Goal: Use online tool/utility: Use online tool/utility

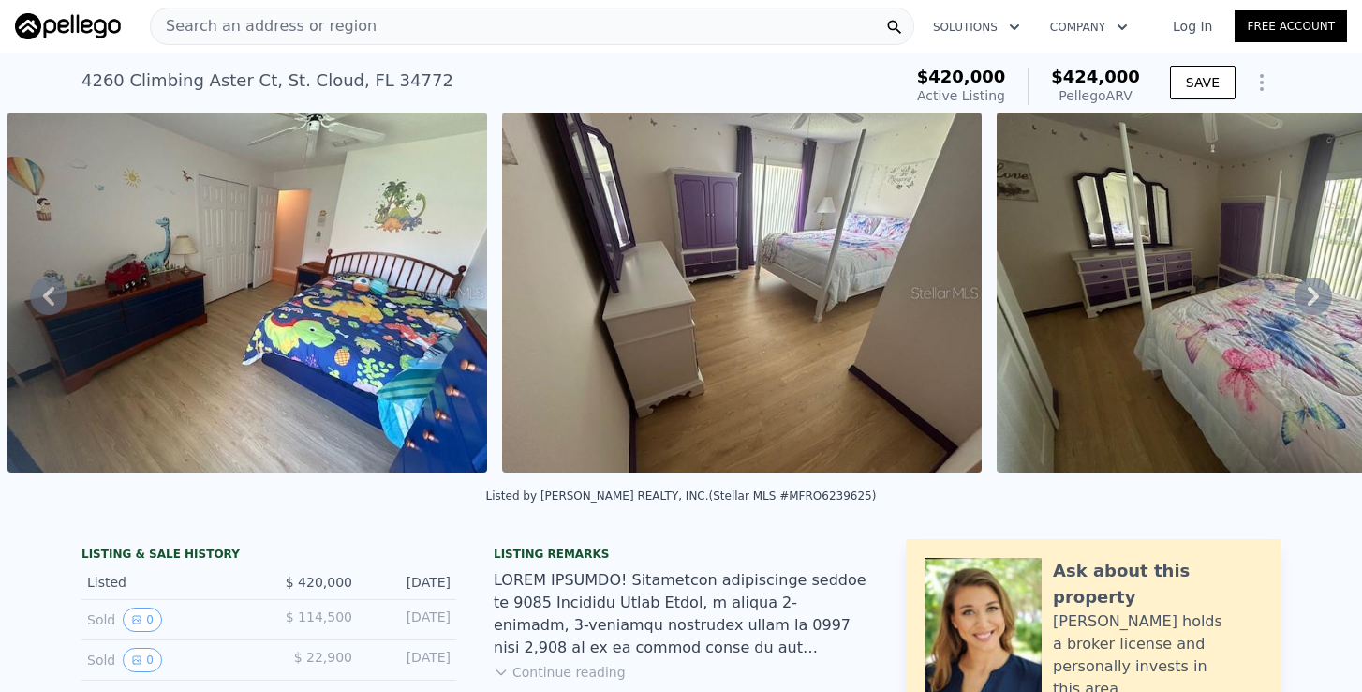
click at [359, 36] on div "Search an address or region" at bounding box center [532, 25] width 765 height 37
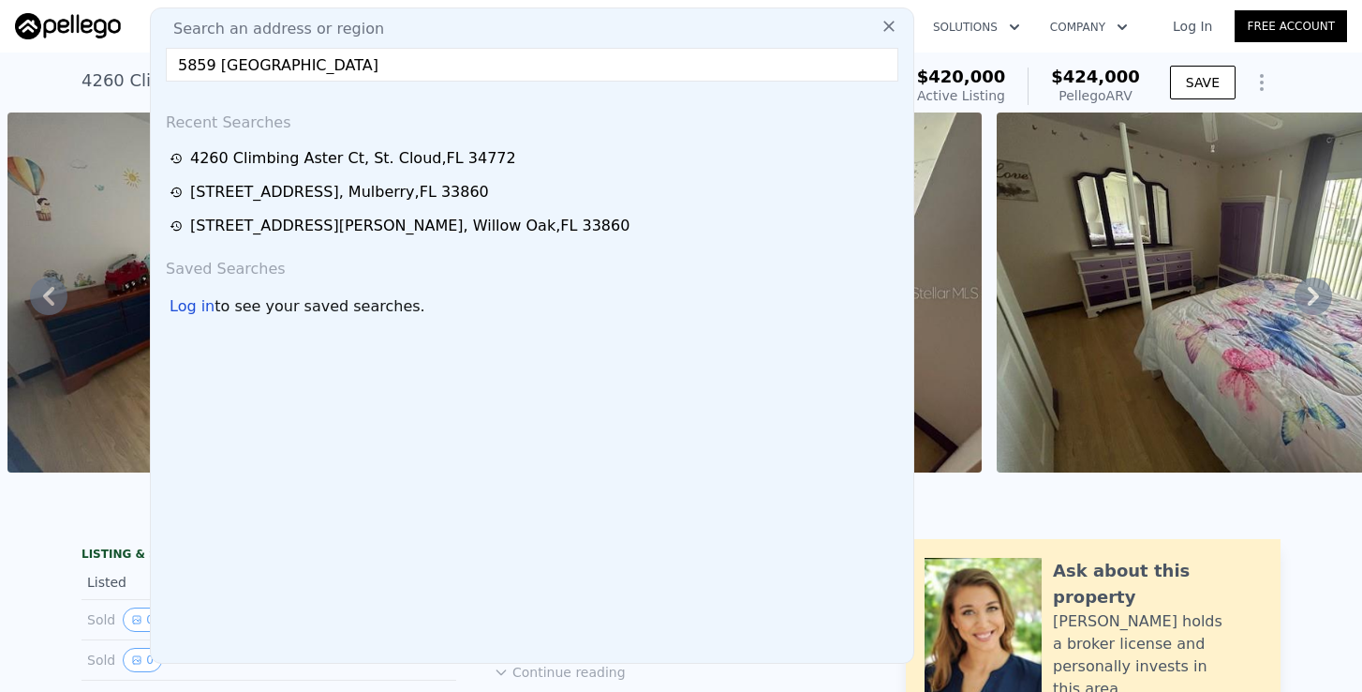
type input "5859 [GEOGRAPHIC_DATA]"
click at [892, 27] on icon at bounding box center [889, 26] width 19 height 19
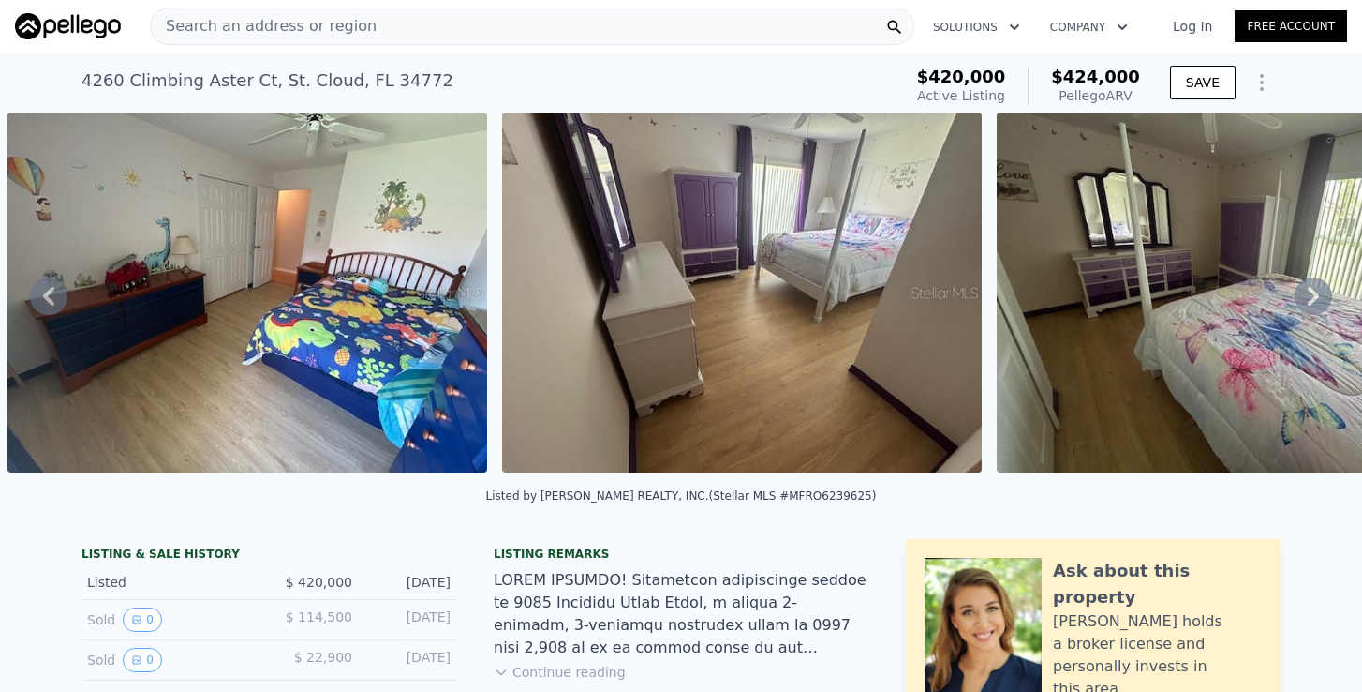
click at [428, 33] on div "Search an address or region" at bounding box center [532, 25] width 765 height 37
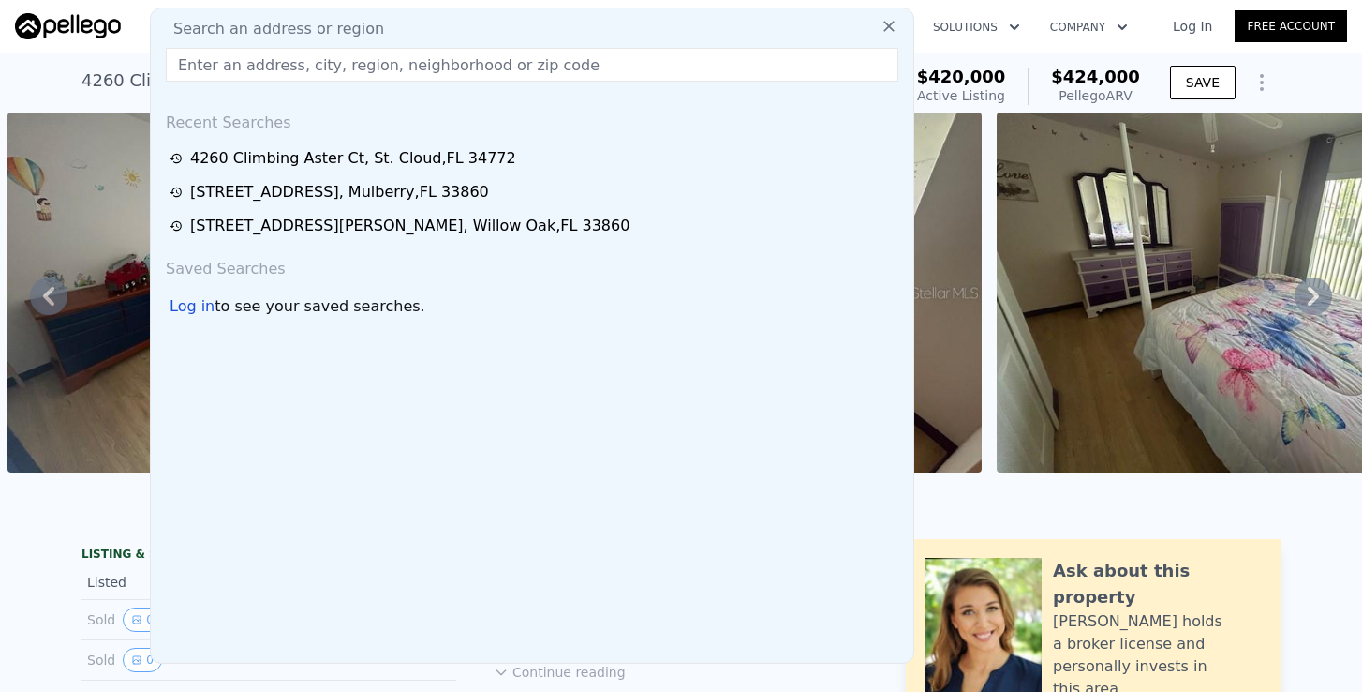
type input "5859 [GEOGRAPHIC_DATA]"
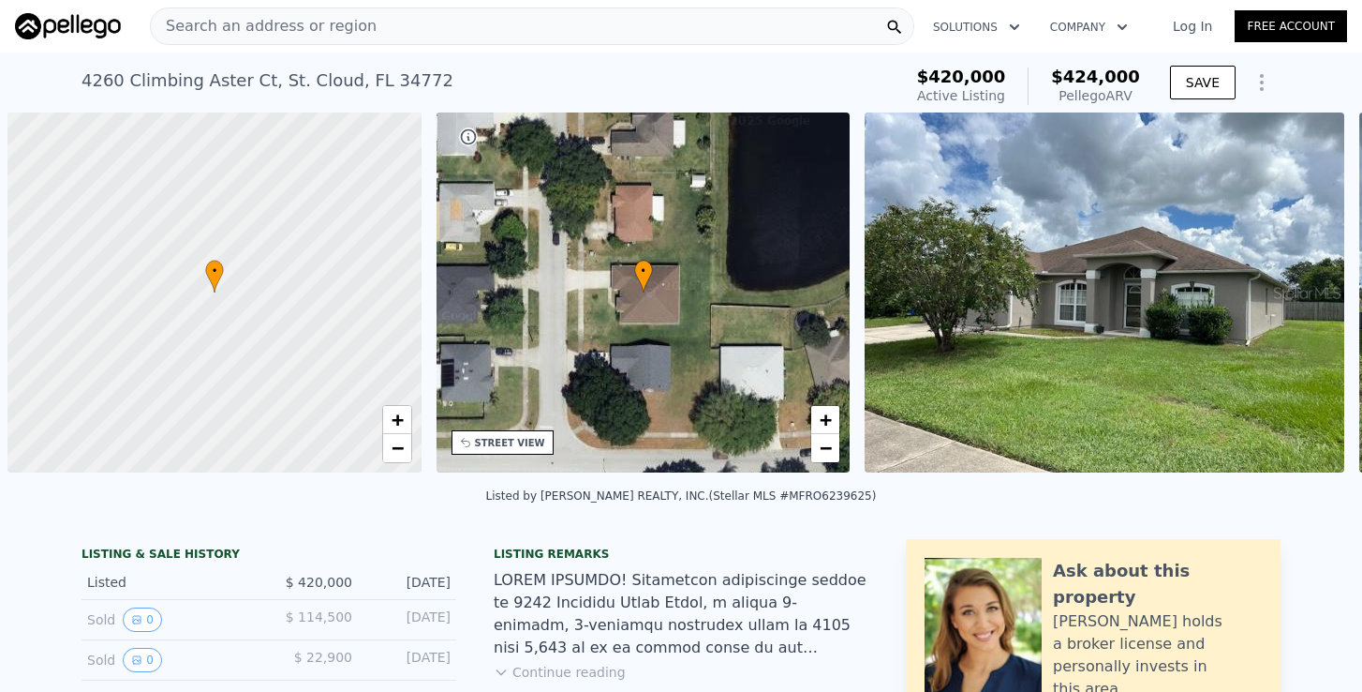
scroll to position [0, 7]
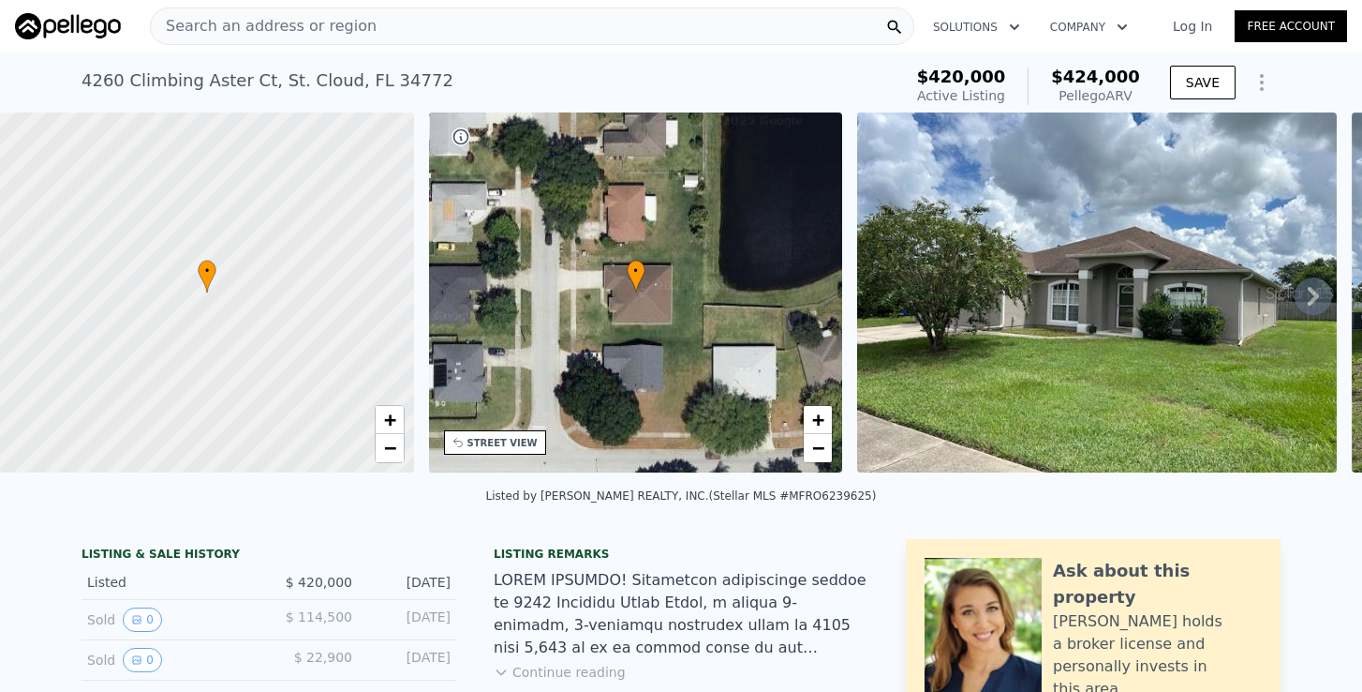
click at [346, 34] on span "Search an address or region" at bounding box center [264, 26] width 226 height 22
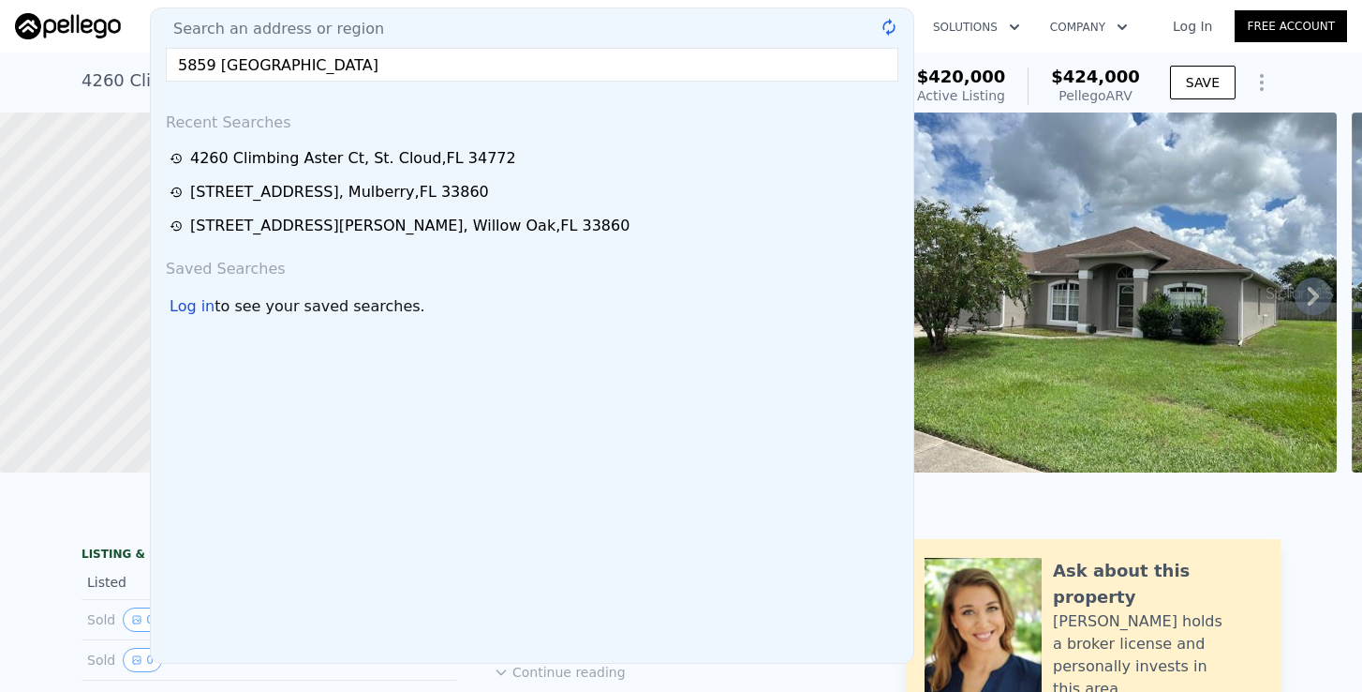
type input "5859 [GEOGRAPHIC_DATA]"
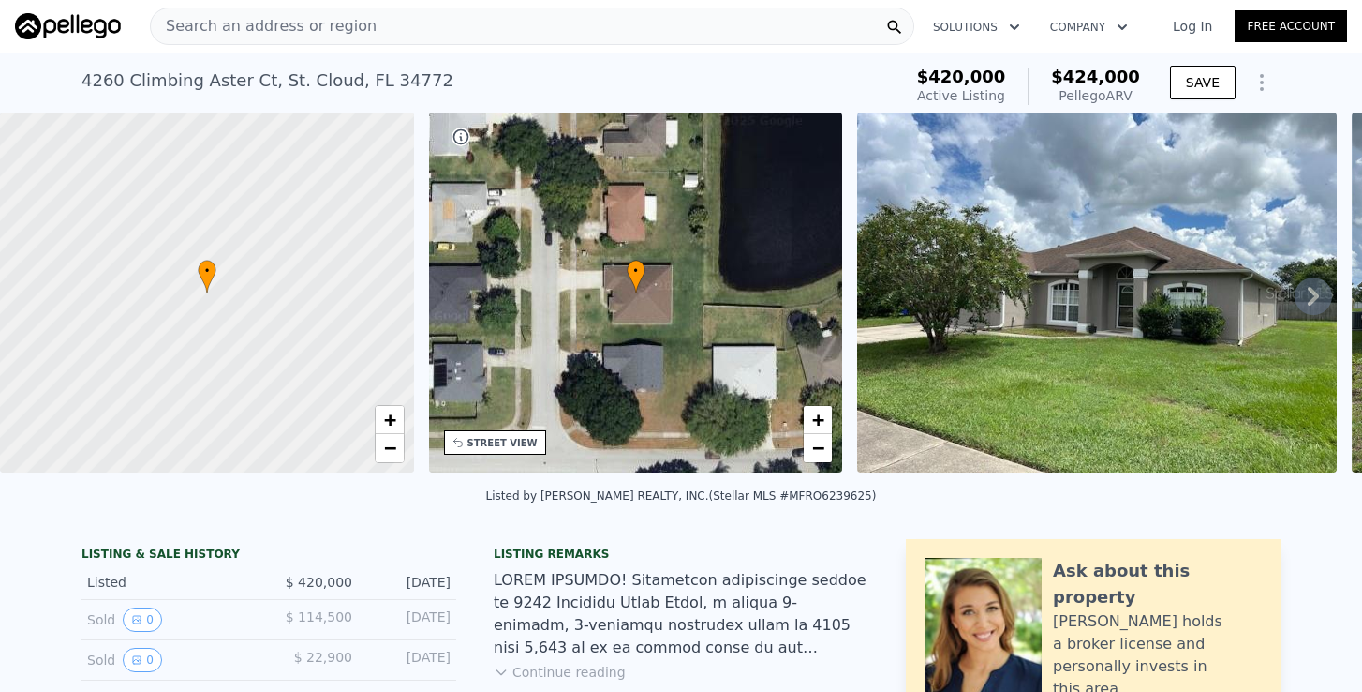
click at [55, 37] on img at bounding box center [68, 26] width 106 height 26
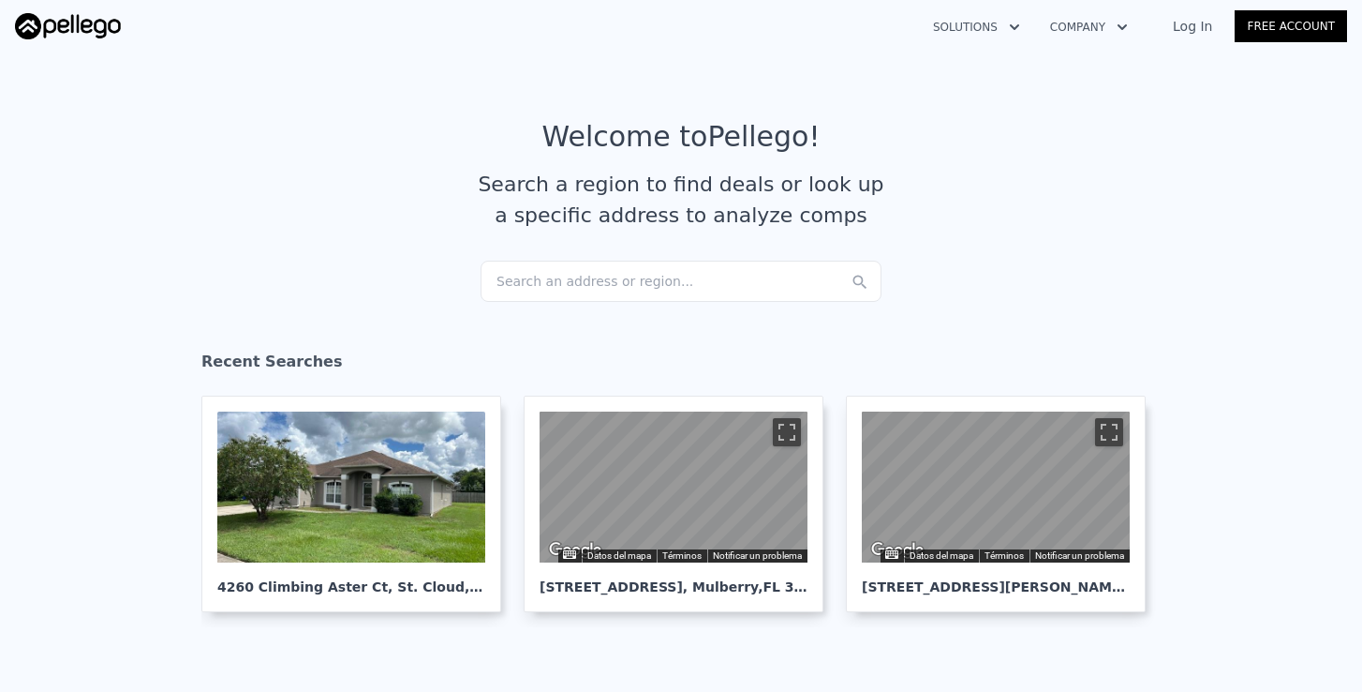
click at [67, 17] on img at bounding box center [68, 26] width 106 height 26
click at [549, 274] on div "Search an address or region..." at bounding box center [681, 281] width 401 height 41
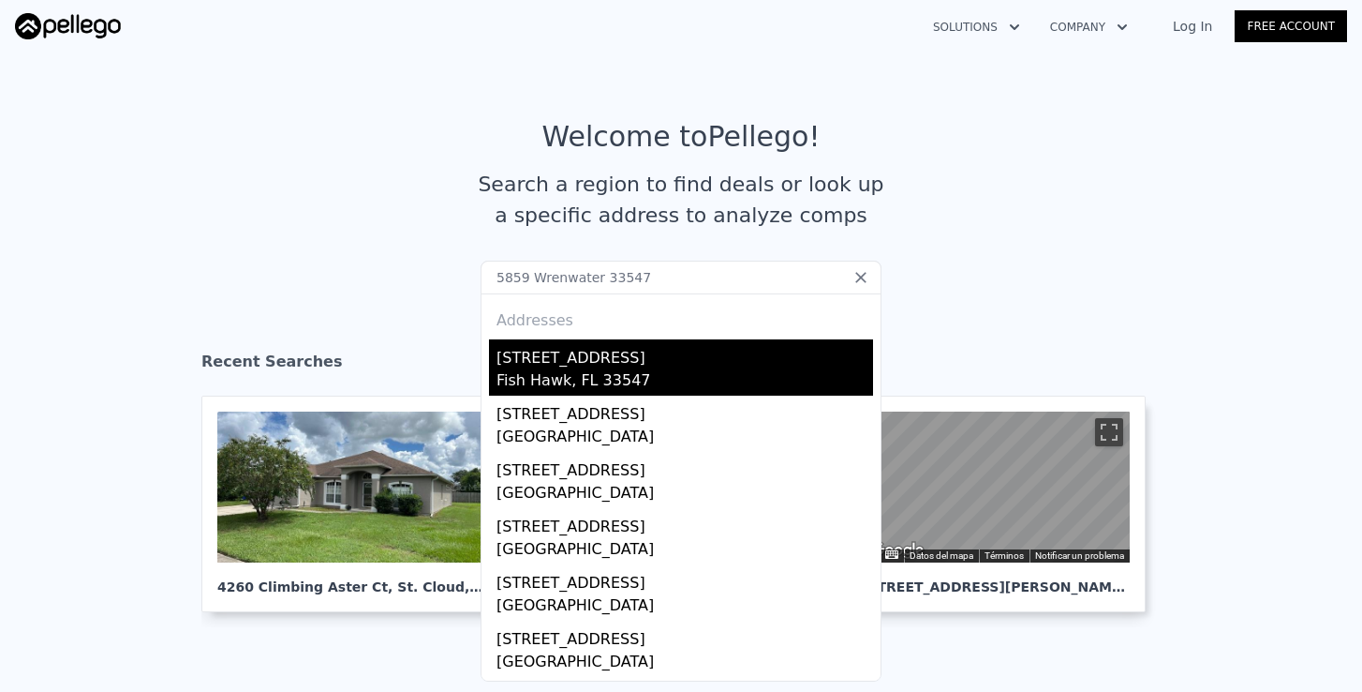
type input "5859 Wrenwater 33547"
click at [659, 365] on div "5859 Wrenwater Dr" at bounding box center [685, 354] width 377 height 30
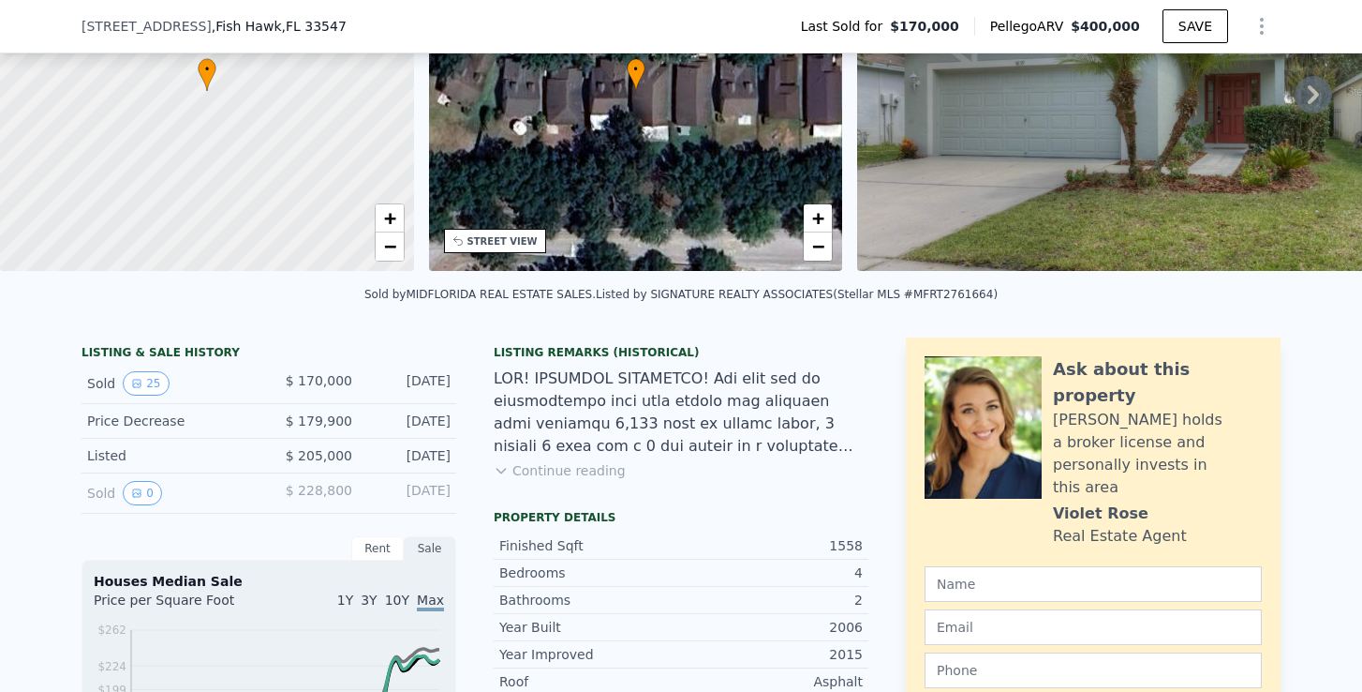
scroll to position [201, 0]
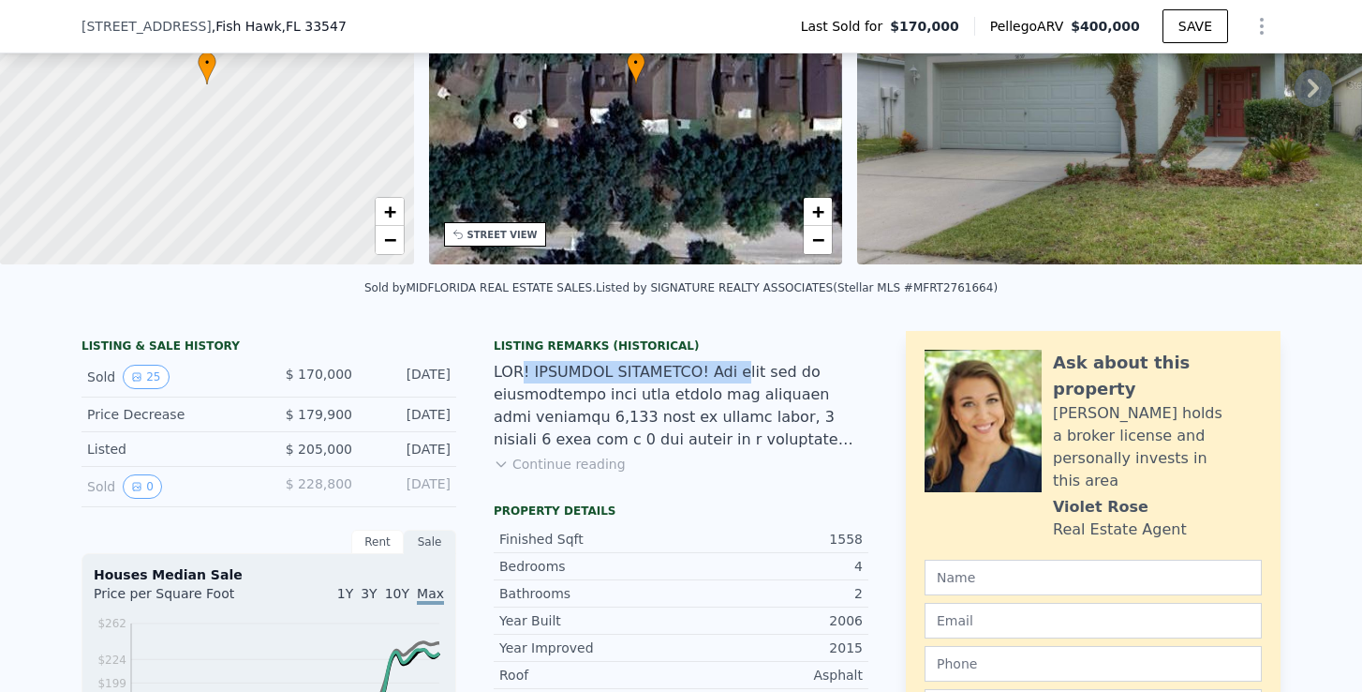
drag, startPoint x: 534, startPoint y: 374, endPoint x: 752, endPoint y: 374, distance: 218.3
click at [752, 374] on div at bounding box center [681, 406] width 375 height 90
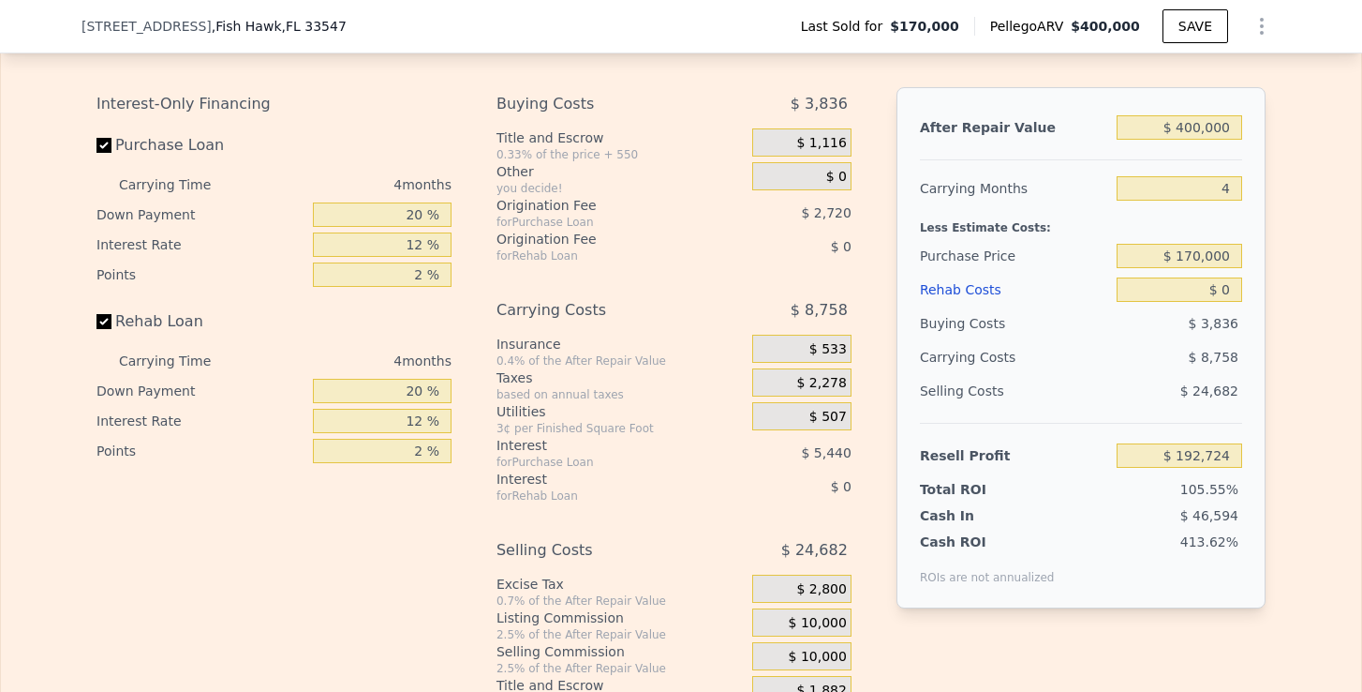
scroll to position [2669, 0]
drag, startPoint x: 1182, startPoint y: 145, endPoint x: 1239, endPoint y: 139, distance: 57.5
click at [1239, 139] on input "$ 400,000" at bounding box center [1180, 128] width 126 height 24
type input "$ 3"
type input "-$ 182,608"
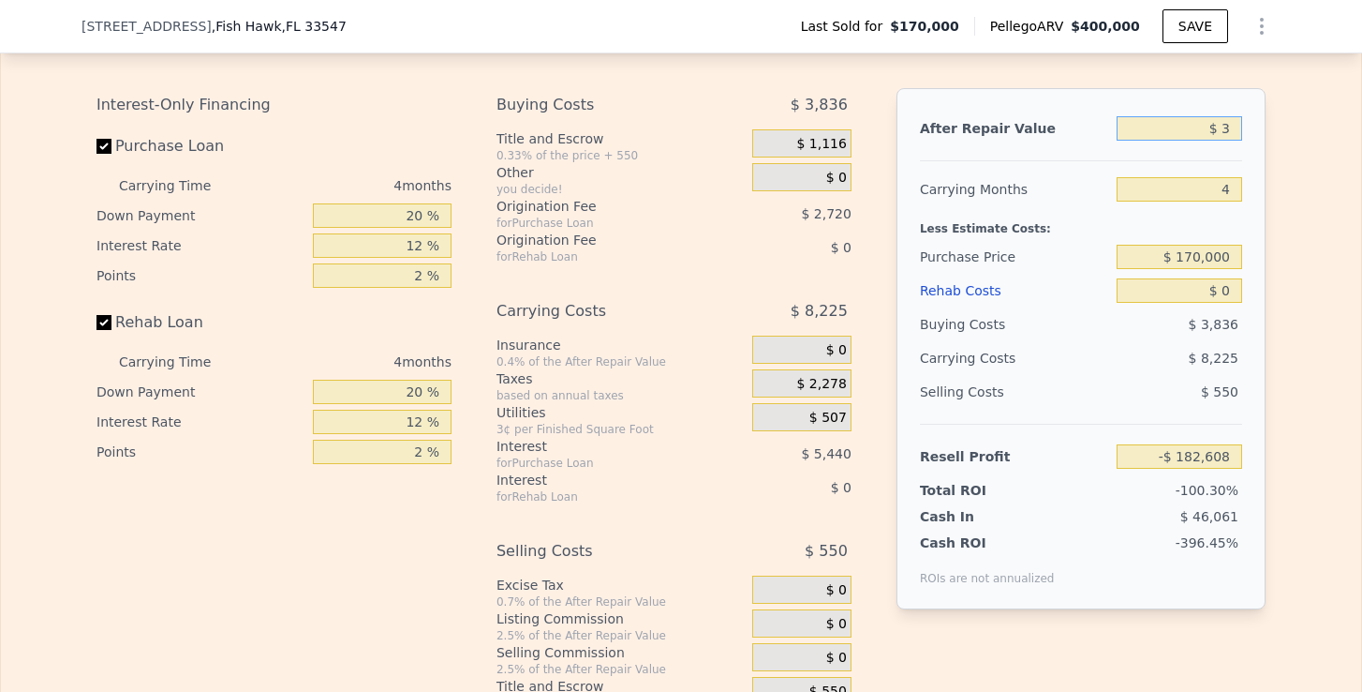
type input "$ 35"
type input "-$ 182,578"
type input "$ 350"
type input "-$ 182,282"
type input "$ 3,500"
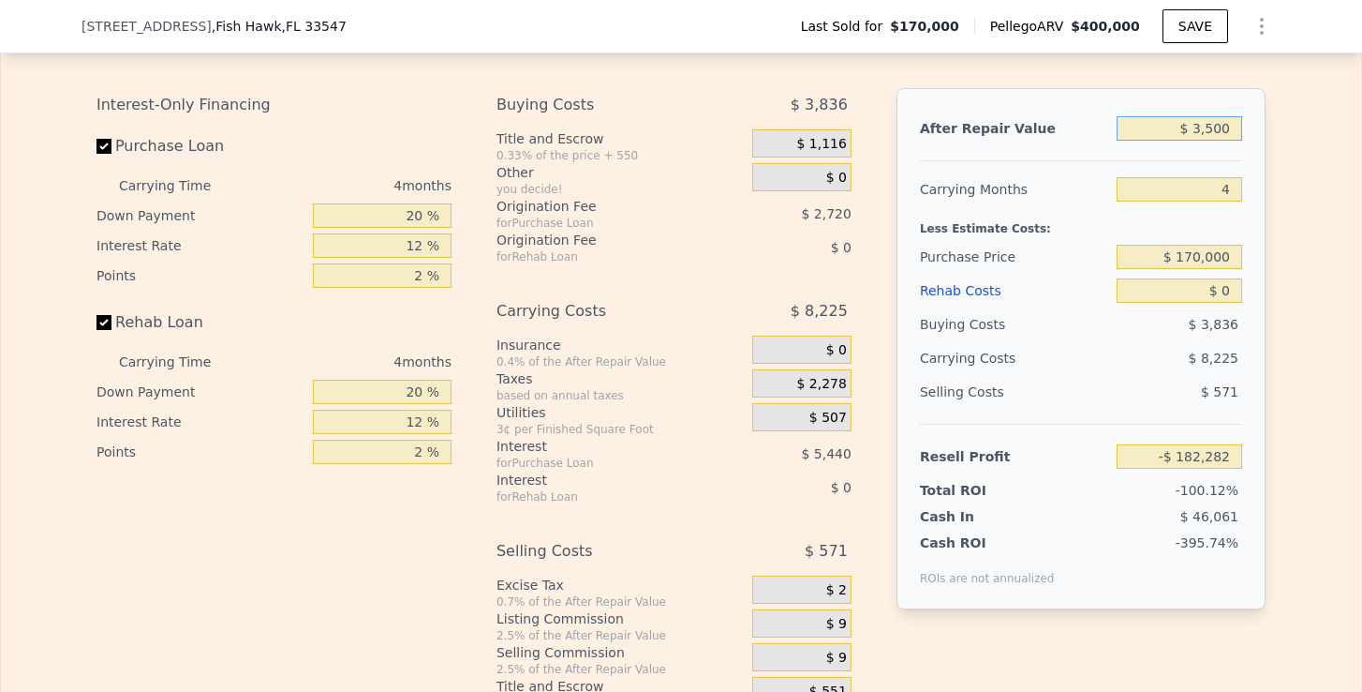
type input "-$ 179,329"
type input "$ 35,000"
type input "-$ 149,770"
type input "$ 350,000"
type input "$ 145,806"
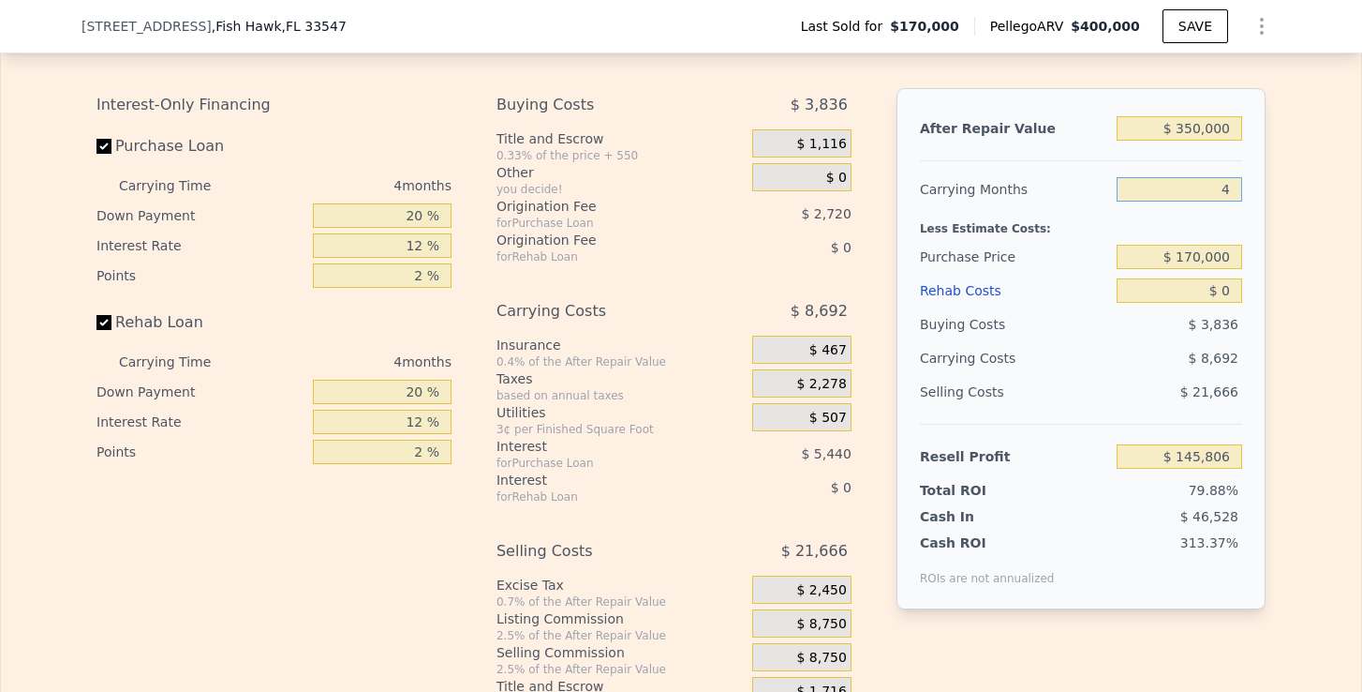
click at [1236, 199] on input "4" at bounding box center [1180, 189] width 126 height 24
type input "6"
type input "$ 141,460"
type input "6"
click at [1231, 303] on input "$ 0" at bounding box center [1180, 290] width 126 height 24
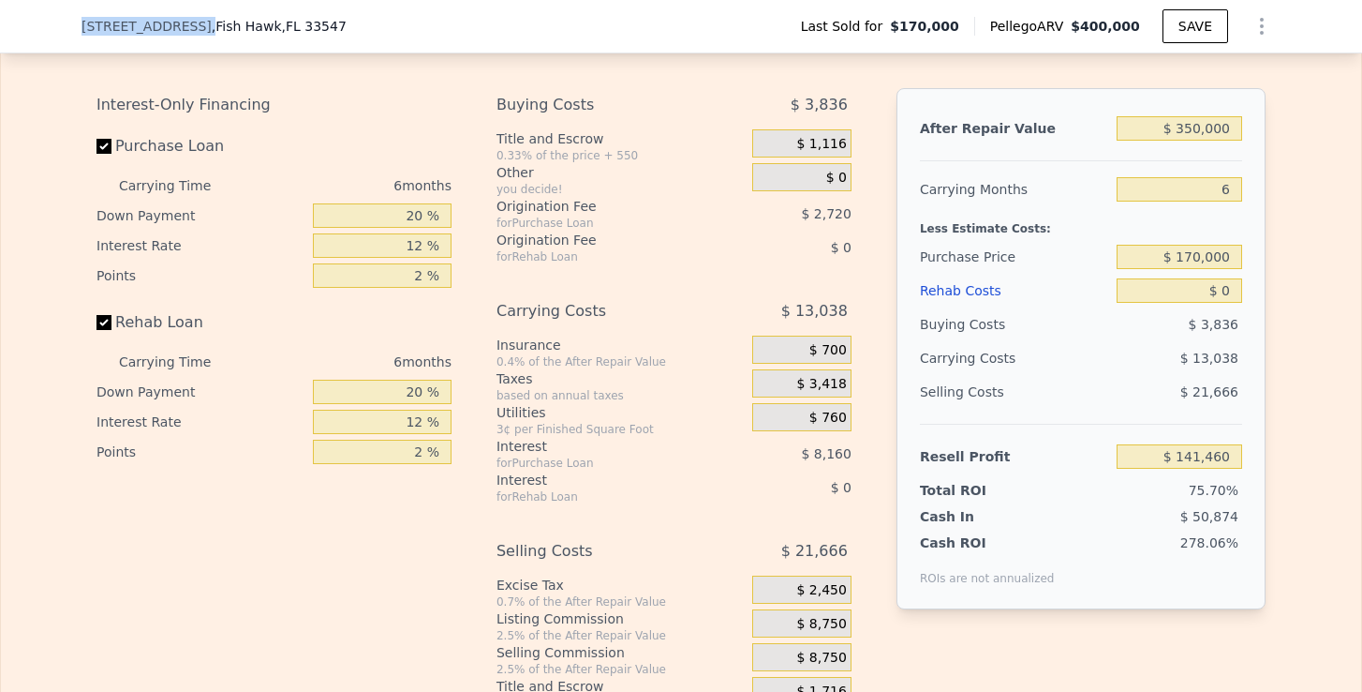
drag, startPoint x: 80, startPoint y: 28, endPoint x: 202, endPoint y: 30, distance: 122.8
click at [202, 30] on div "5859 Wrenwater Dr , Fish Hawk , FL 33547 Last Sold for $170,000 Pellego ARV $40…" at bounding box center [681, 26] width 1362 height 53
copy span "5859 Wrenwater Dr"
click at [1235, 303] on input "$ 0" at bounding box center [1180, 290] width 126 height 24
type input "$ 6"
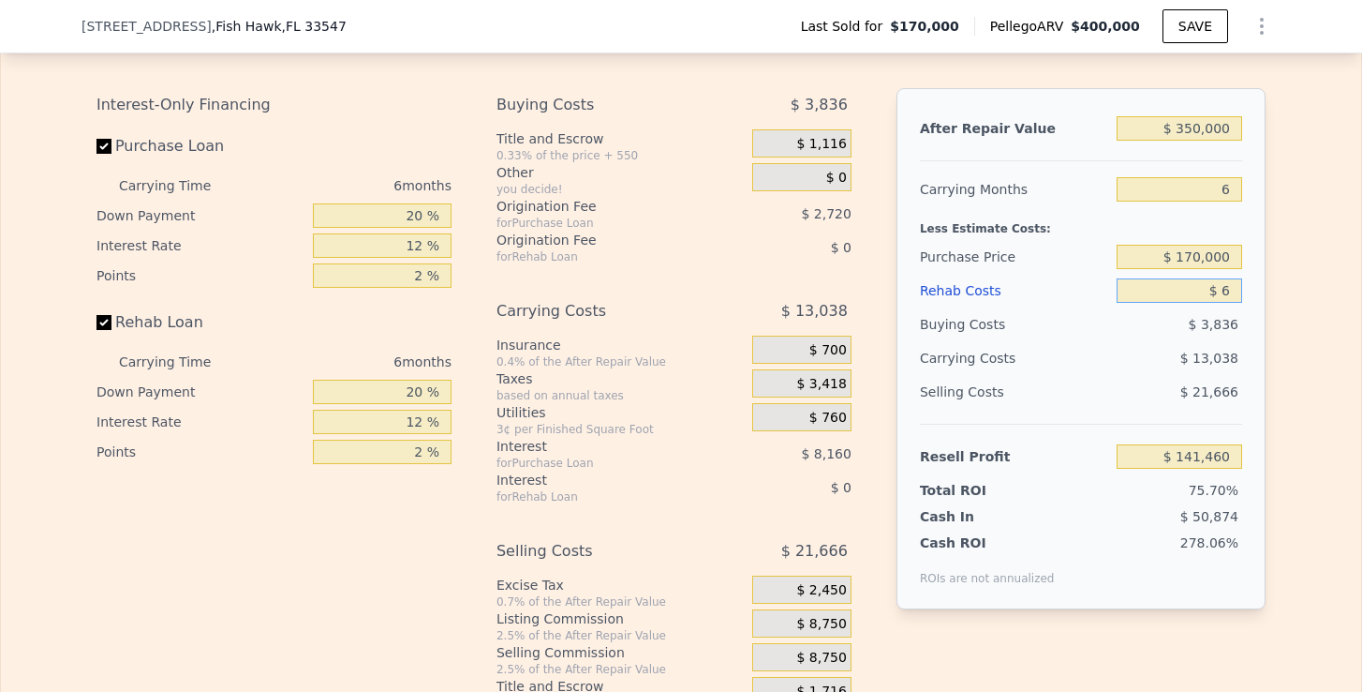
type input "$ 141,454"
type input "$ 60"
type input "$ 141,399"
type input "$ 600"
type input "$ 140,820"
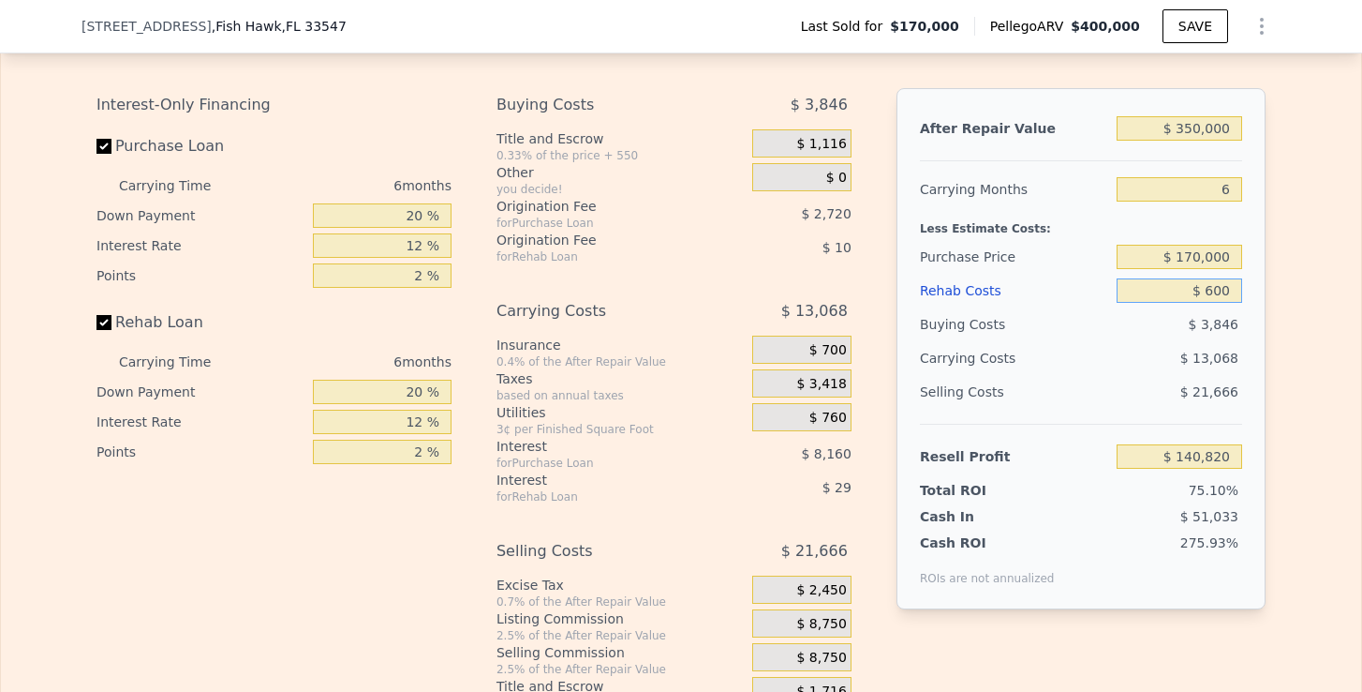
type input "$ 6,000"
type input "$ 135,076"
type input "$ 60,000"
type input "$ 77,620"
click at [1269, 343] on div "Edit the assumptions in yellow boxes. Input profit to calculate an offer price.…" at bounding box center [681, 361] width 1199 height 697
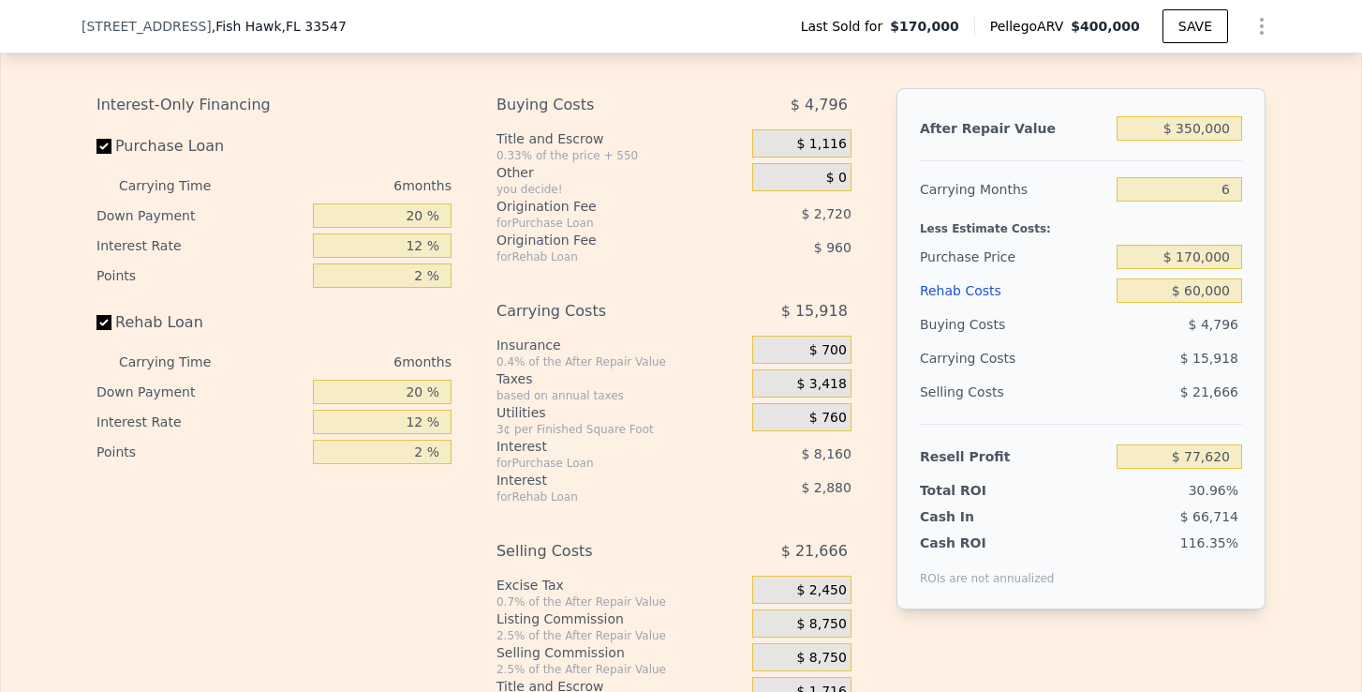
click at [1221, 326] on div "$ 4,796" at bounding box center [1180, 324] width 127 height 34
click at [1194, 269] on input "$ 170,000" at bounding box center [1180, 257] width 126 height 24
type input "$ 200,000"
type input "$ 45,600"
click at [1313, 310] on div "Edit the assumptions in yellow boxes. Input profit to calculate an offer price.…" at bounding box center [681, 361] width 1361 height 697
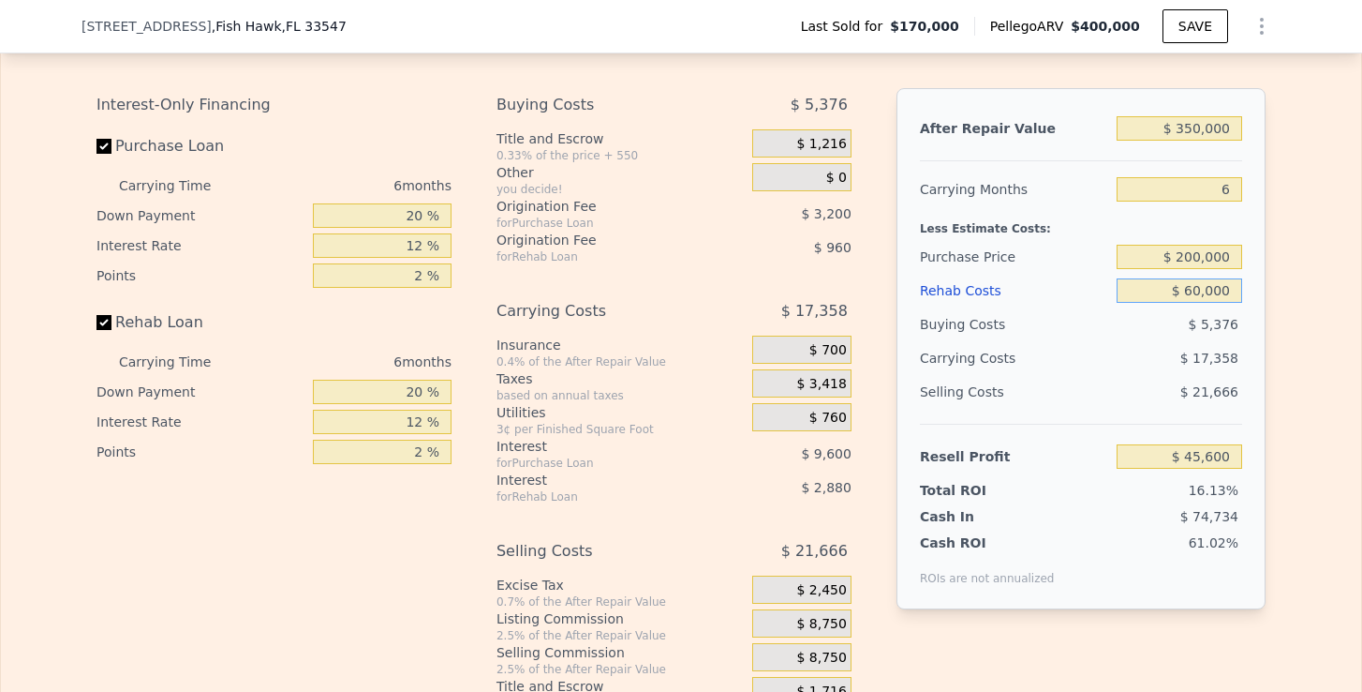
click at [1195, 301] on input "$ 60,000" at bounding box center [1180, 290] width 126 height 24
click at [1147, 335] on div "$ 5,376" at bounding box center [1180, 324] width 127 height 34
click at [1195, 269] on input "$ 200,000" at bounding box center [1180, 257] width 126 height 24
type input "$ 190,000"
click at [1321, 325] on div "Edit the assumptions in yellow boxes. Input profit to calculate an offer price.…" at bounding box center [681, 361] width 1361 height 697
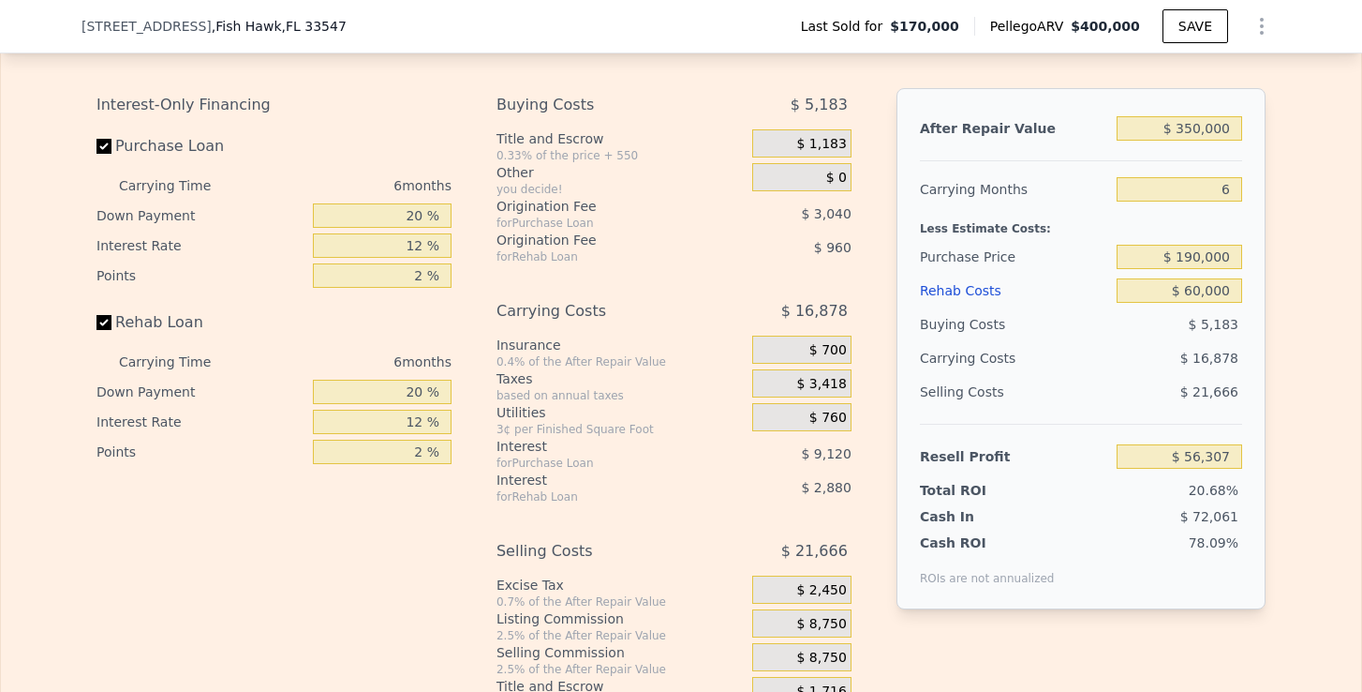
type input "$ 56,273"
drag, startPoint x: 1183, startPoint y: 275, endPoint x: 1229, endPoint y: 271, distance: 47.1
click at [1229, 269] on input "$ 190,000" at bounding box center [1180, 257] width 126 height 24
click at [418, 228] on input "20 %" at bounding box center [382, 215] width 139 height 24
type input "2 %"
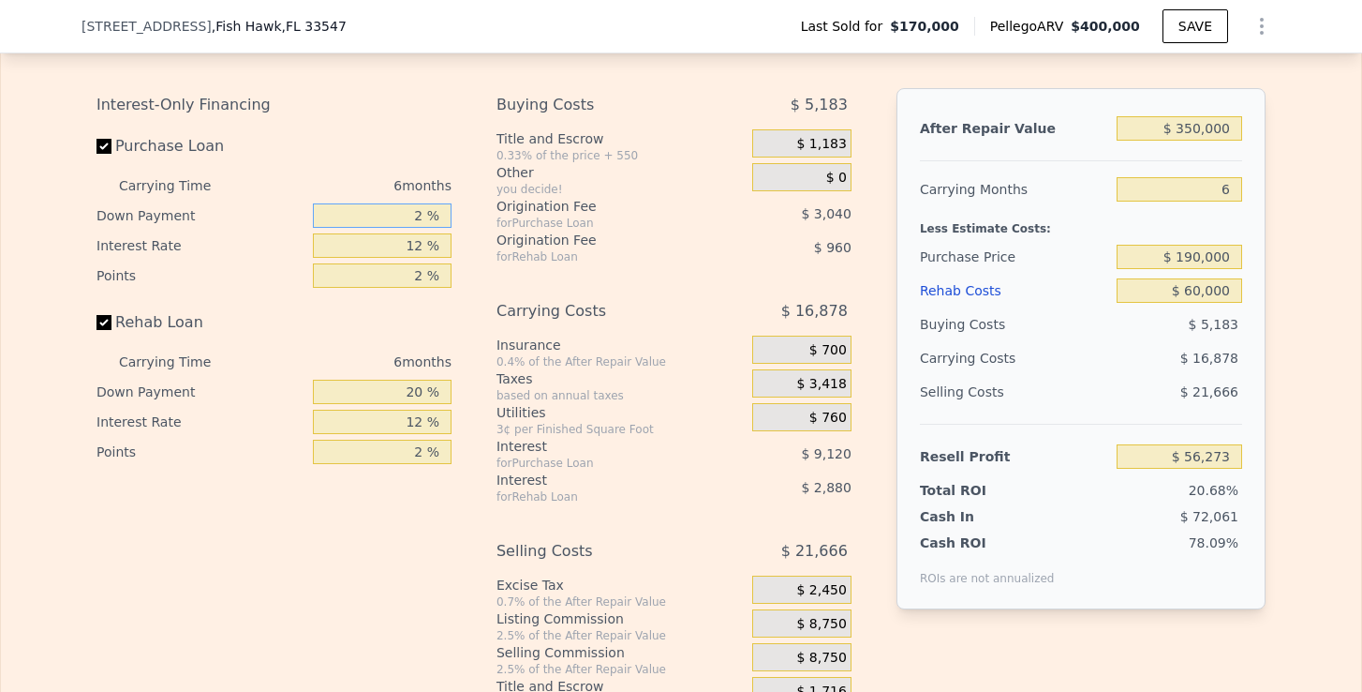
type input "$ 53,537"
type input "1 %"
type input "$ 53,385"
type input "15 %"
type input "$ 55,513"
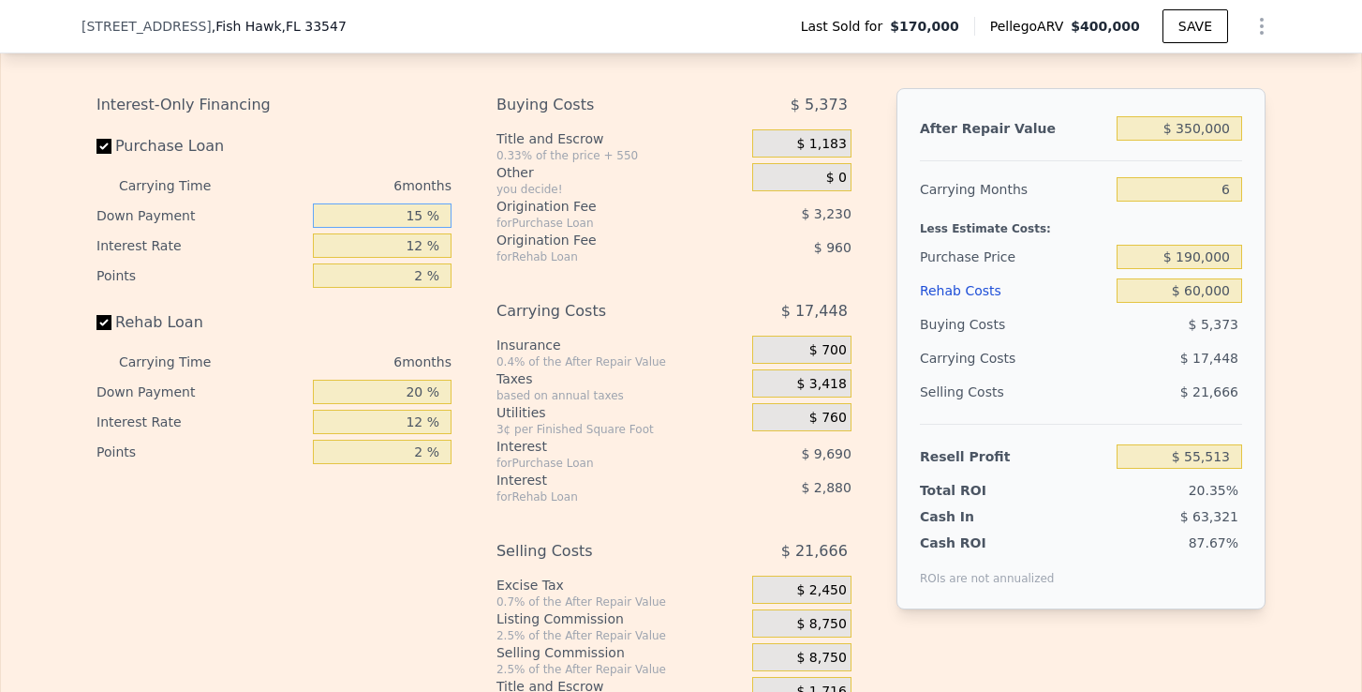
type input "15 %"
click at [429, 404] on input "20 %" at bounding box center [382, 392] width 139 height 24
type input "2 %"
type input "$ 54,649"
type input "1 %"
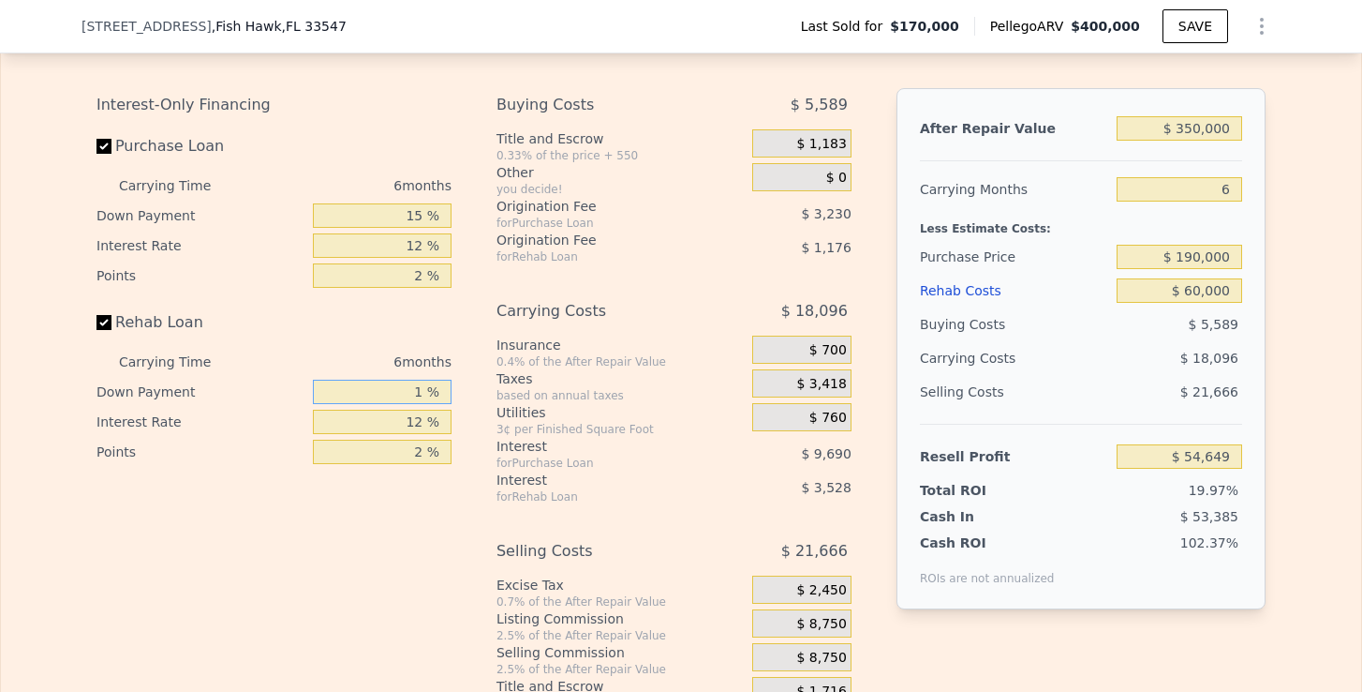
type input "$ 54,601"
type input "15 %"
type input "$ 55,273"
type input "15 %"
click at [532, 354] on div "Insurance" at bounding box center [621, 344] width 248 height 19
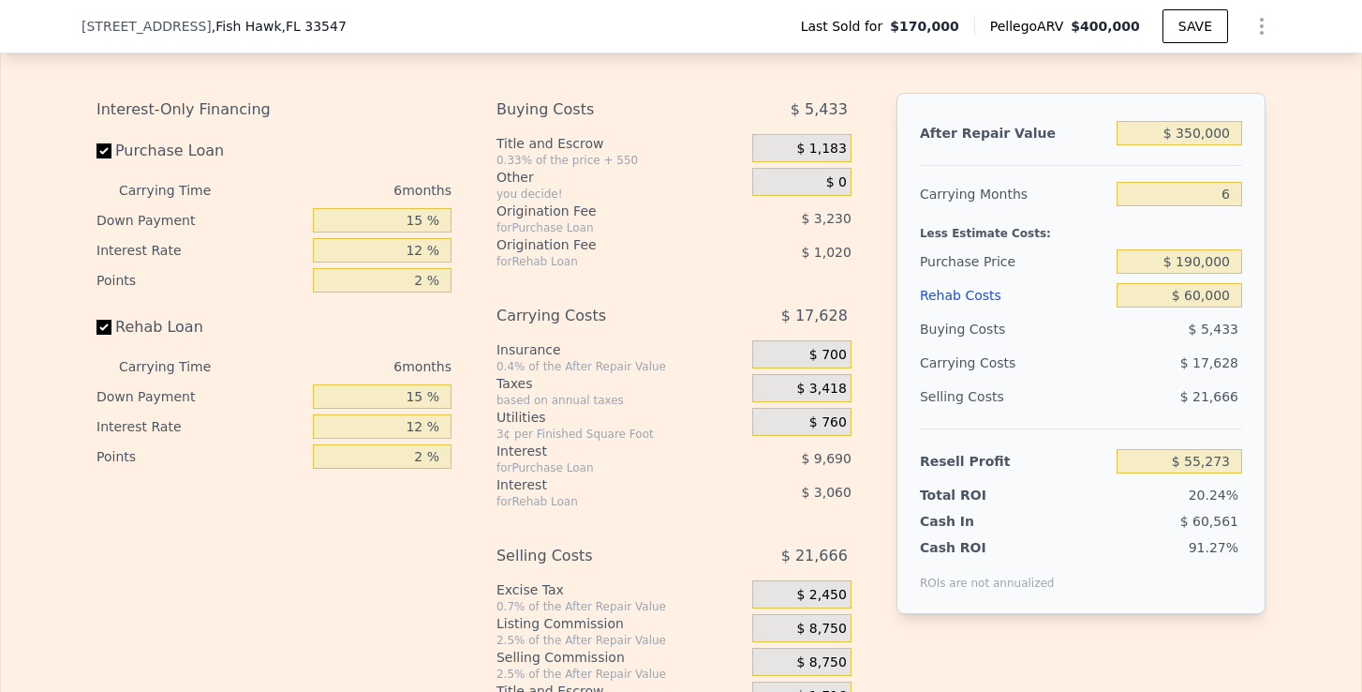
scroll to position [2658, 0]
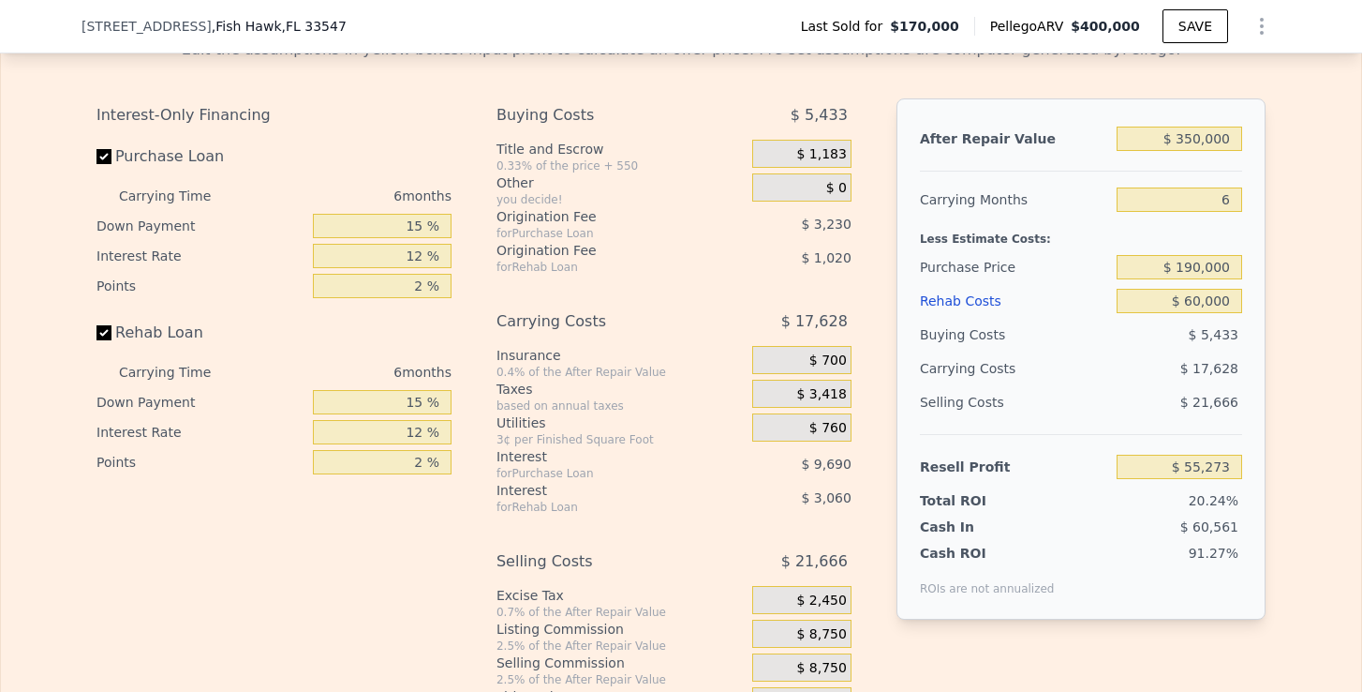
click at [800, 168] on div "$ 1,183" at bounding box center [801, 154] width 99 height 28
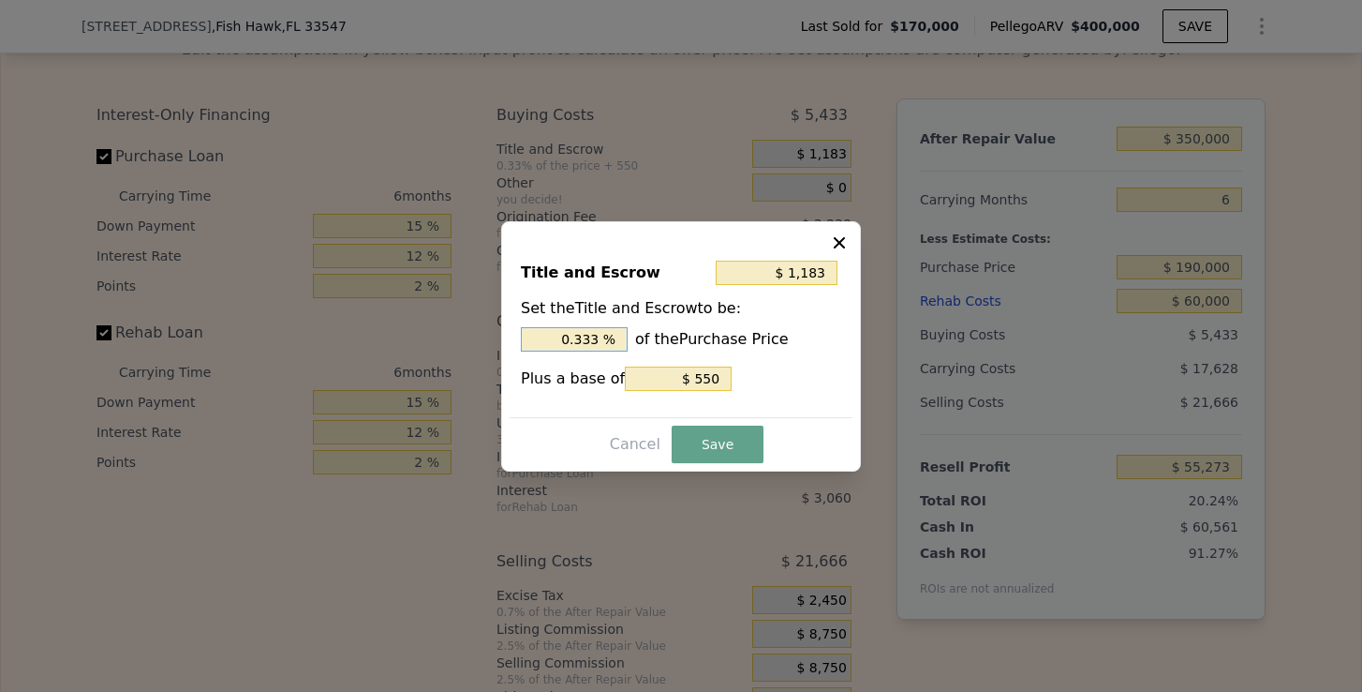
drag, startPoint x: 600, startPoint y: 337, endPoint x: 512, endPoint y: 337, distance: 88.1
click at [512, 337] on div "Title and Escrow $ 1,183 Set the Title and Escrow to be: 0.333 % of the Purchas…" at bounding box center [681, 331] width 343 height 172
type input "$ 2,450"
type input "1. %"
type input "$ 3,020"
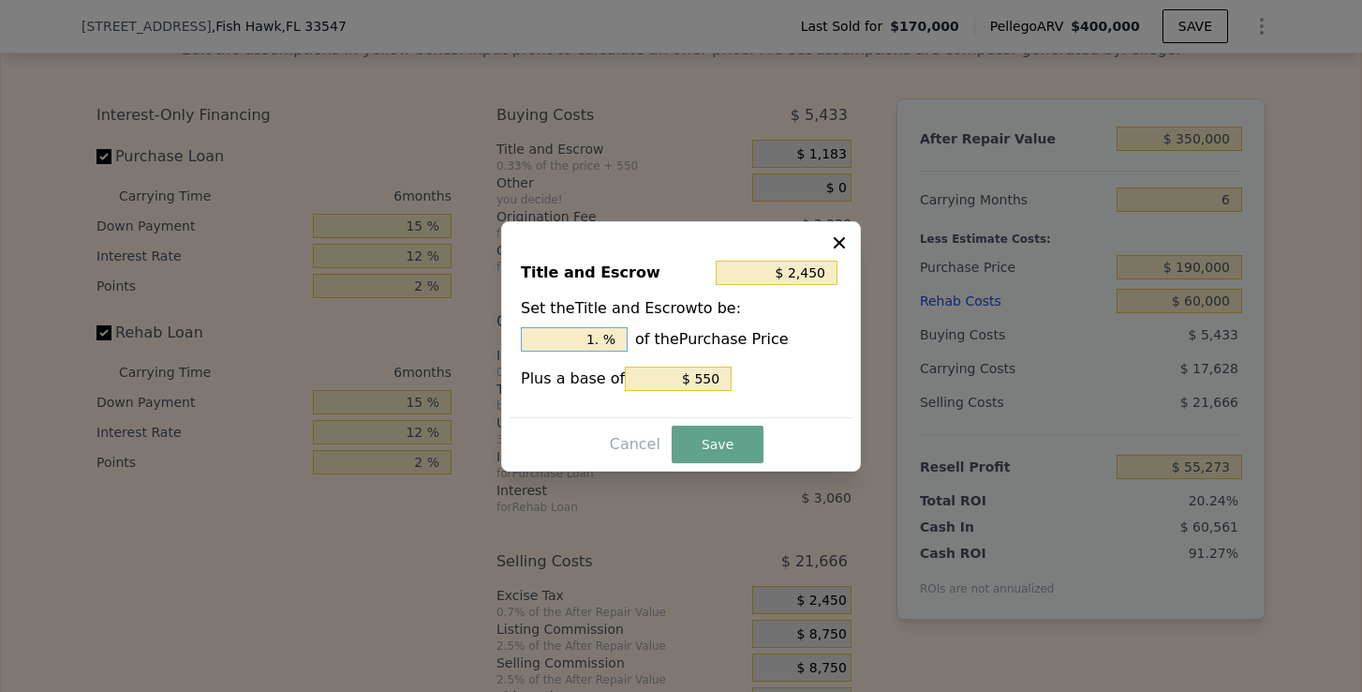
type input "1.3 %"
type input "$ 2,450"
type input "1. %"
type input "$ 2,830"
type input "1.2 %"
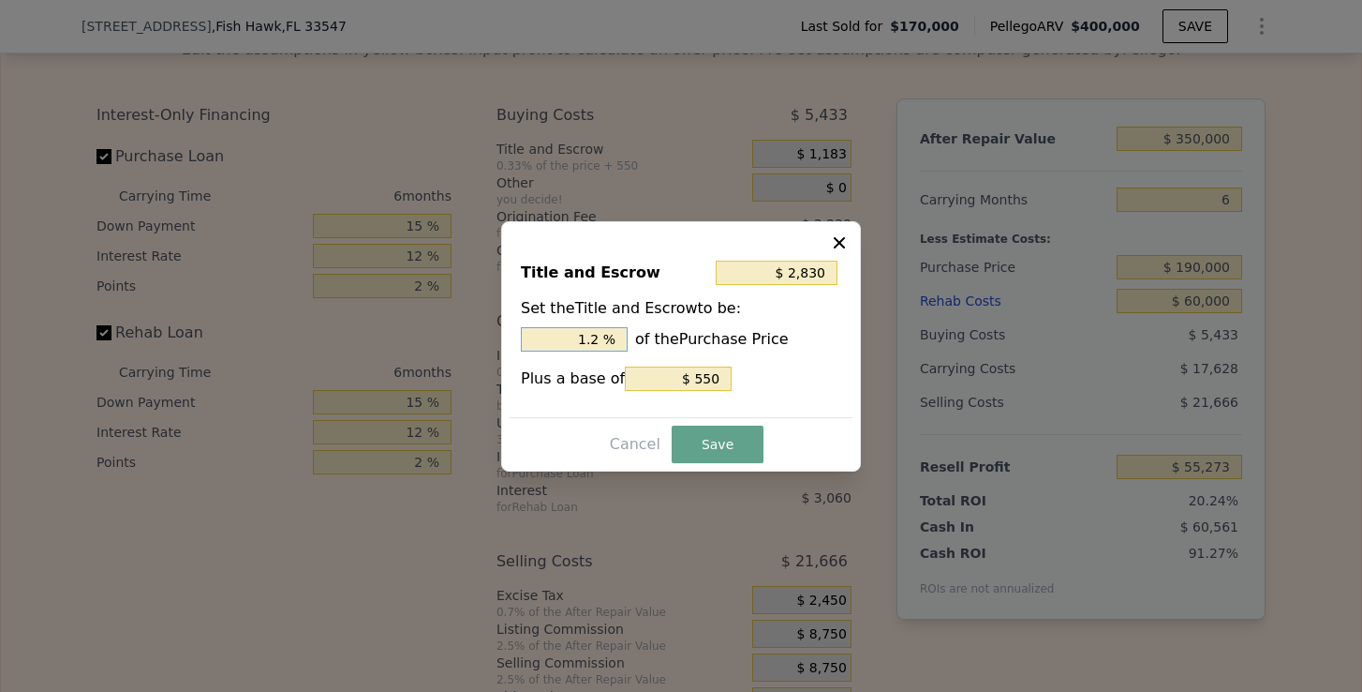
type input "$ 2,925"
type input "1.25 %"
click at [709, 380] on input "$ 550" at bounding box center [678, 378] width 107 height 24
type input "$ 2,425"
type input "$ 50"
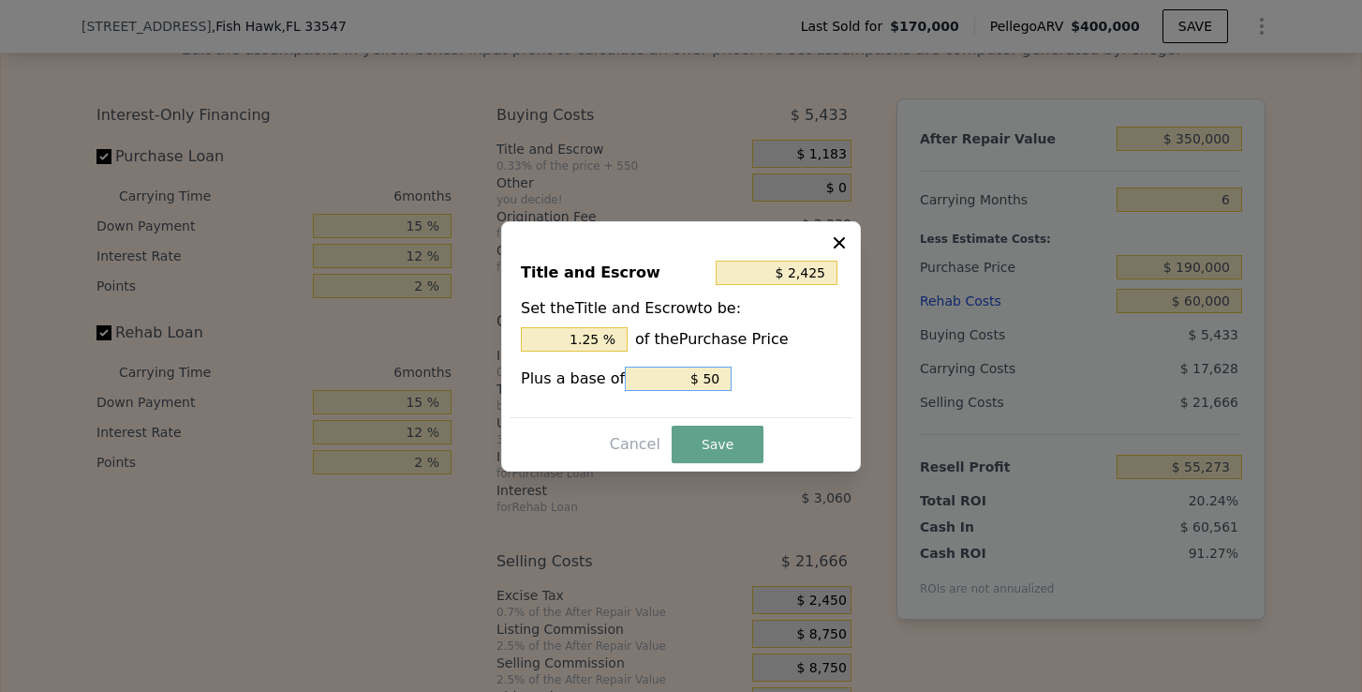
type input "$ 2,375"
type input "$ 0"
click at [721, 449] on button "Save" at bounding box center [718, 443] width 92 height 37
type input "$ 54,081"
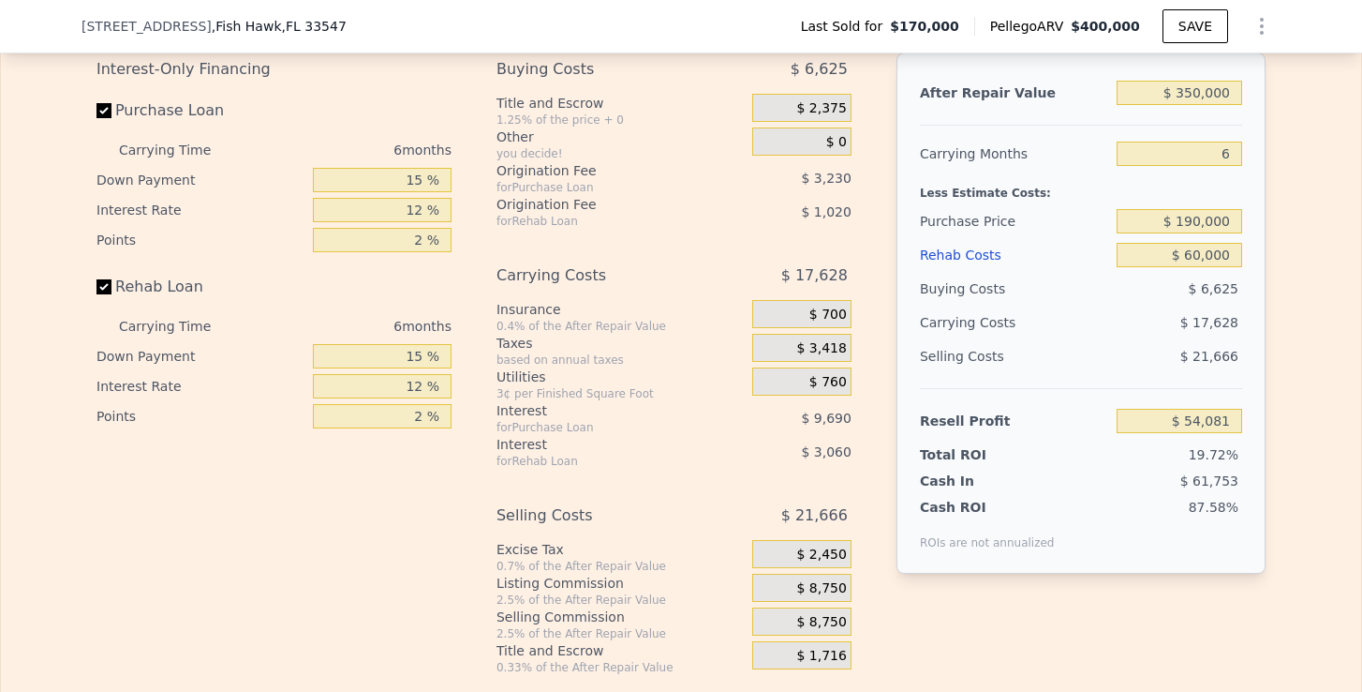
scroll to position [2704, 0]
click at [1193, 233] on input "$ 190,000" at bounding box center [1180, 221] width 126 height 24
type input "$ 200,000"
type input "$ 43,276"
click at [1243, 267] on input "$ 60,000" at bounding box center [1180, 255] width 126 height 24
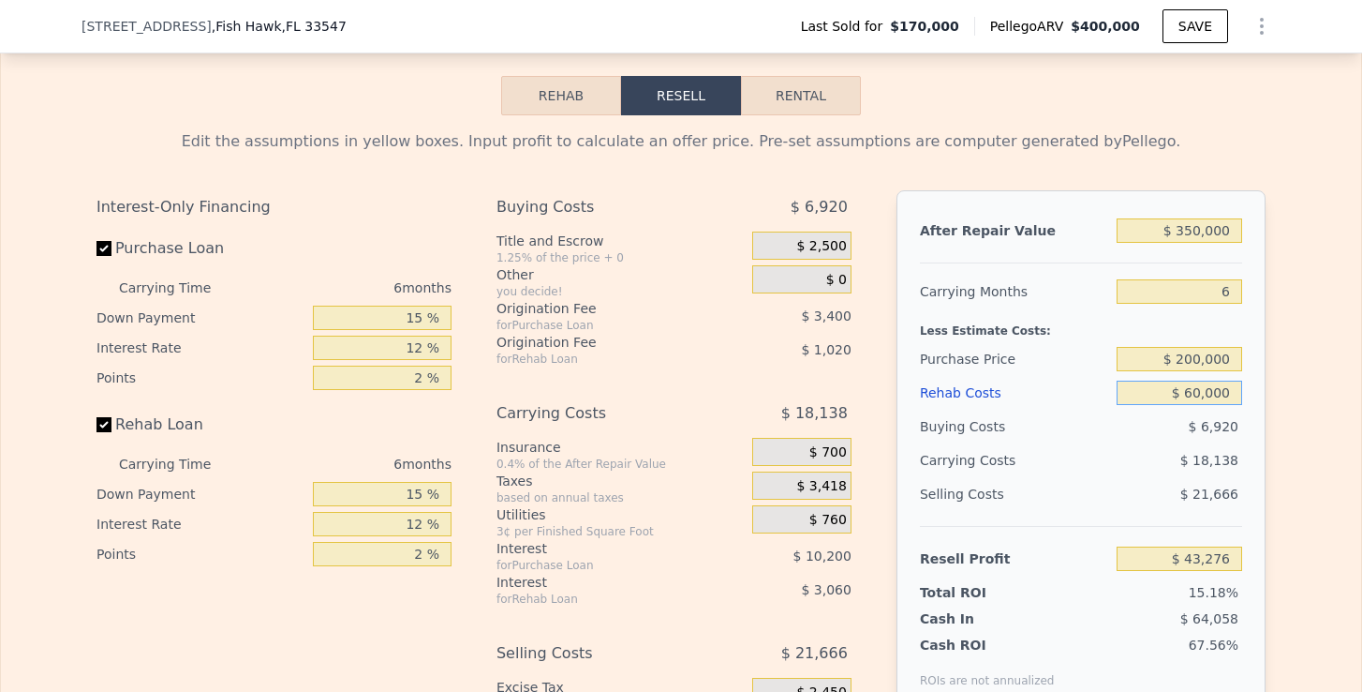
scroll to position [2563, 0]
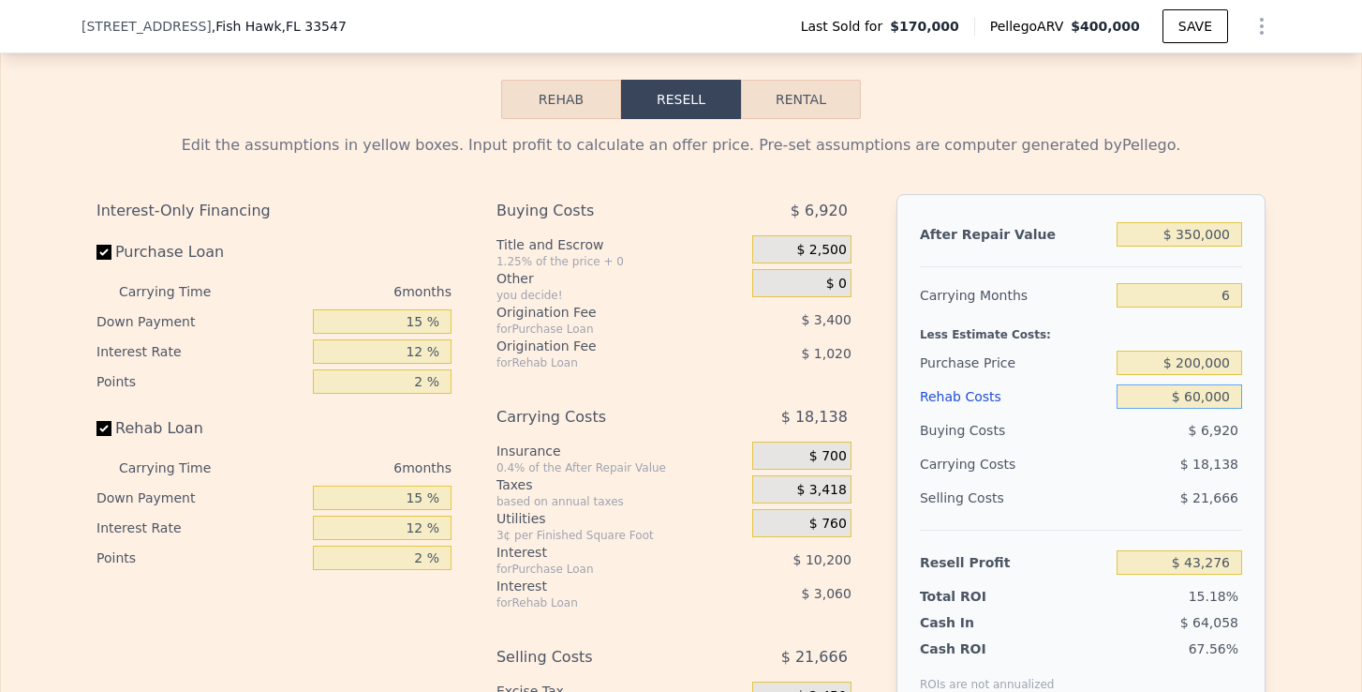
click at [795, 112] on button "Rental" at bounding box center [801, 99] width 120 height 39
select select "30"
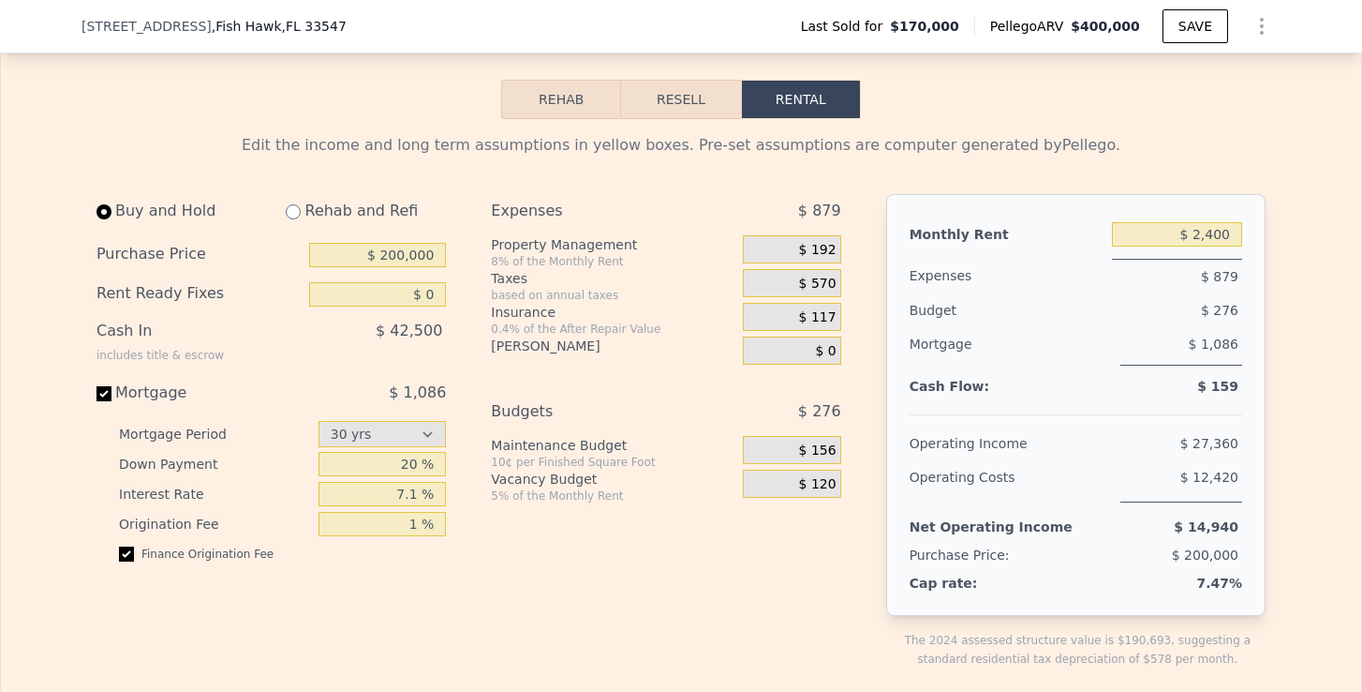
click at [294, 219] on input "radio" at bounding box center [293, 211] width 15 height 15
radio input "true"
select select "30"
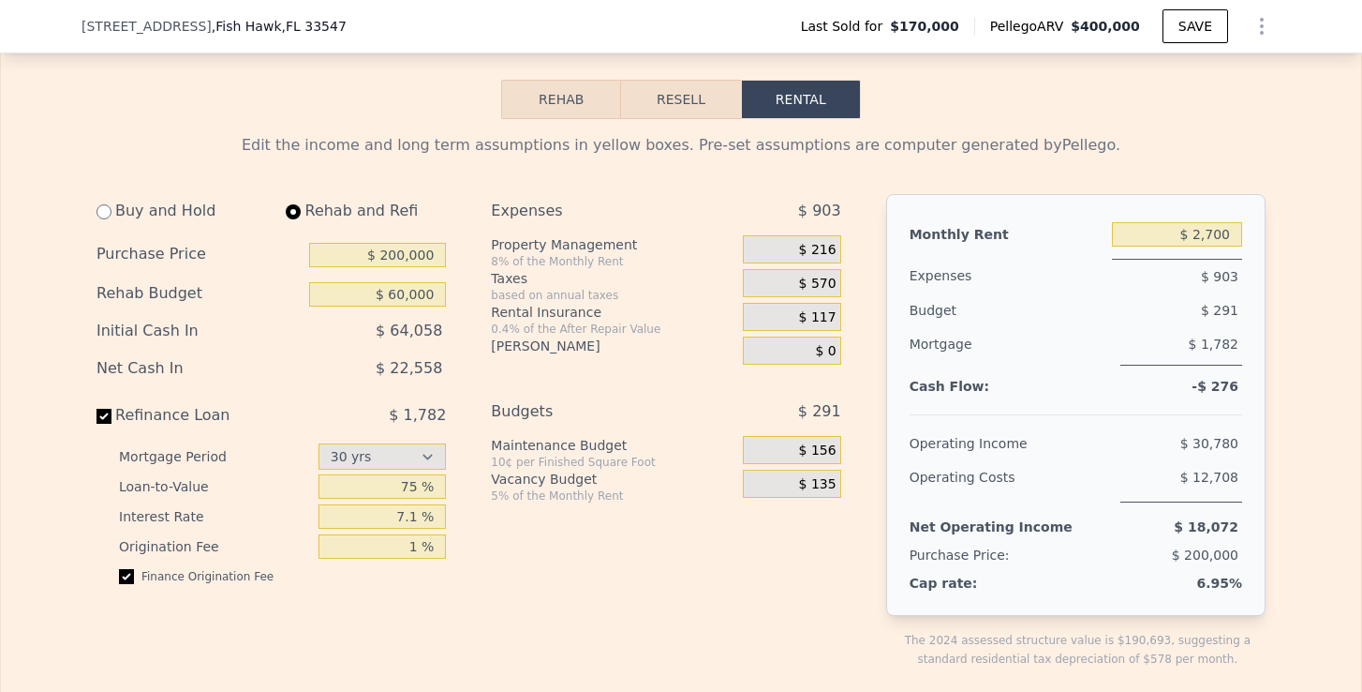
type input "$ 60,000"
drag, startPoint x: 392, startPoint y: 374, endPoint x: 429, endPoint y: 373, distance: 37.5
click at [429, 373] on div "$ 22,558" at bounding box center [338, 368] width 215 height 34
click at [1214, 246] on input "$ 2,700" at bounding box center [1177, 234] width 130 height 24
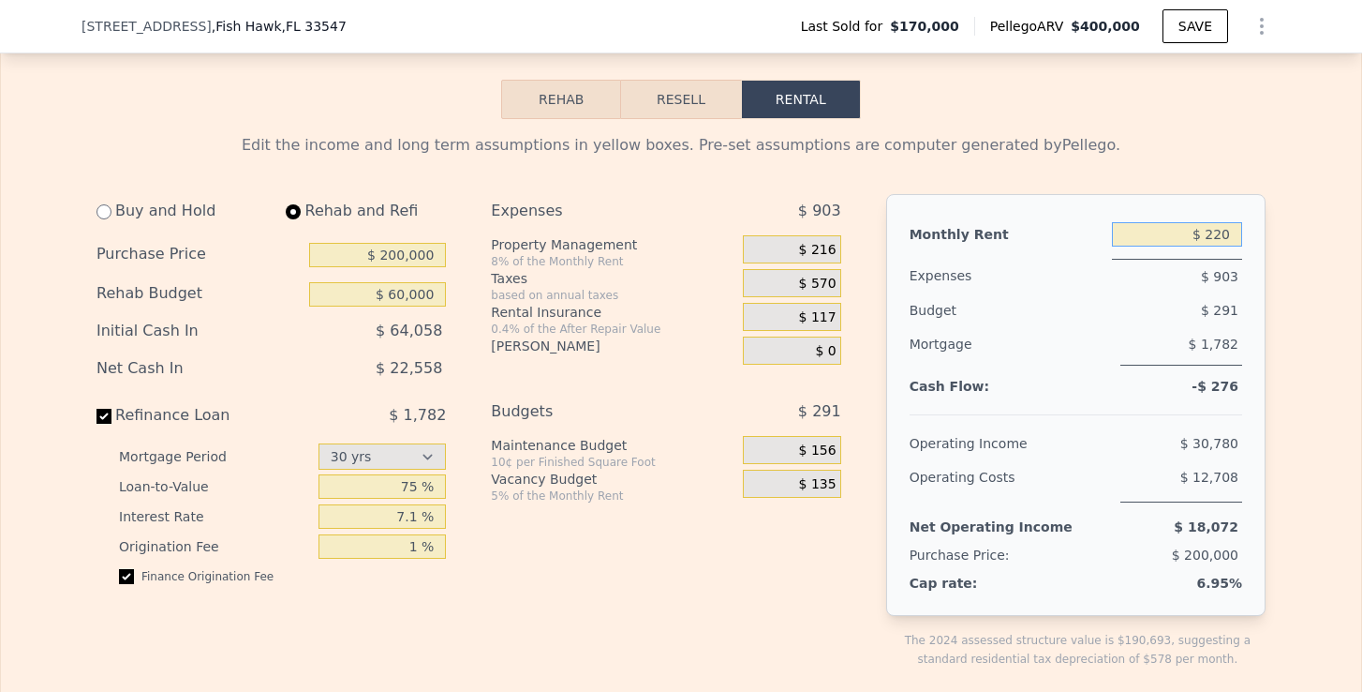
type input "$ 2,200"
click at [1000, 314] on div "Budget" at bounding box center [974, 310] width 129 height 34
click at [824, 259] on span "$ 176" at bounding box center [817, 250] width 37 height 17
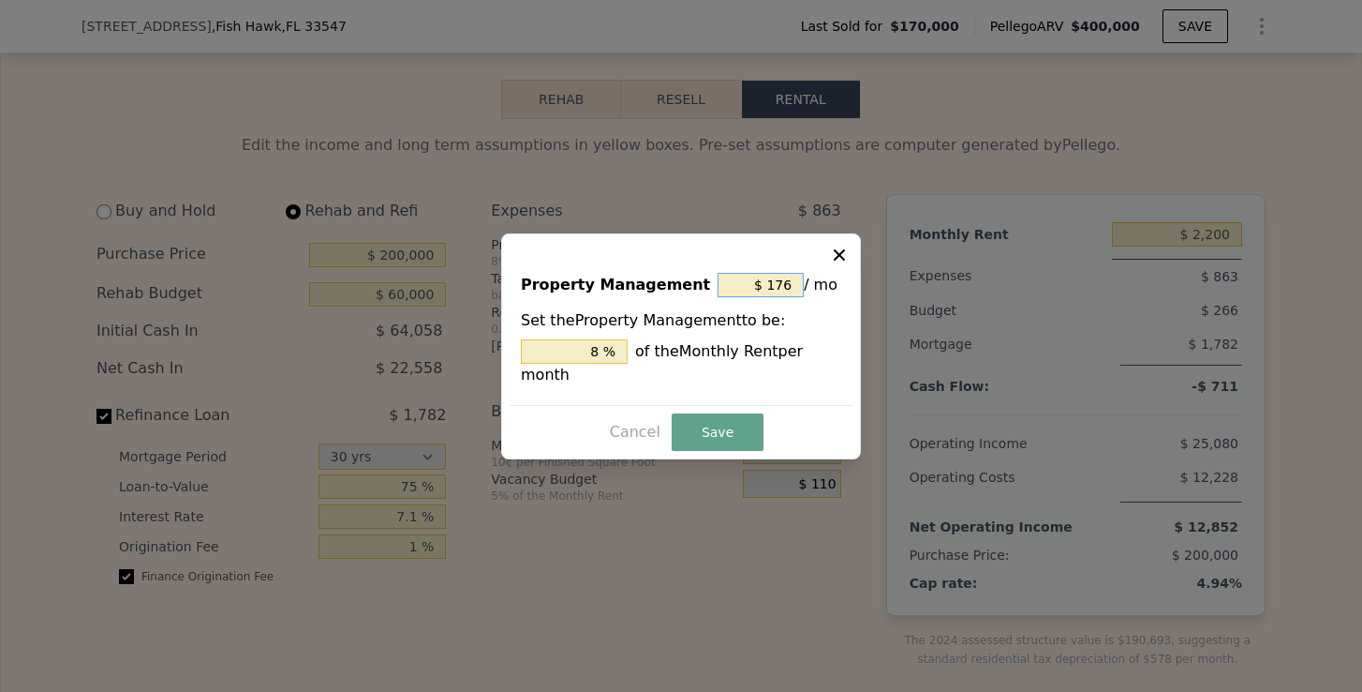
click at [791, 291] on input "$ 176" at bounding box center [761, 285] width 86 height 24
type input "$ 17"
type input "0.773 %"
type input "$ 1"
type input "0.045 %"
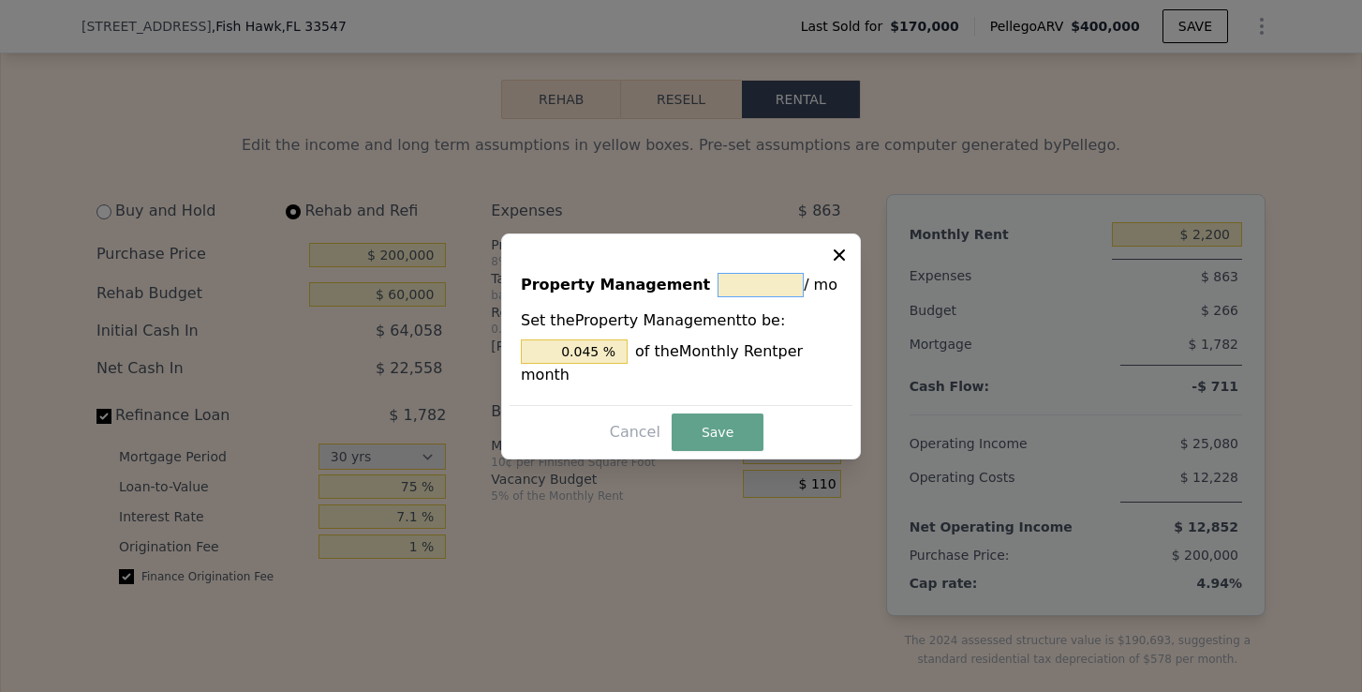
type input "$ 0"
type input "0 %"
click at [739, 426] on button "Save" at bounding box center [718, 431] width 92 height 37
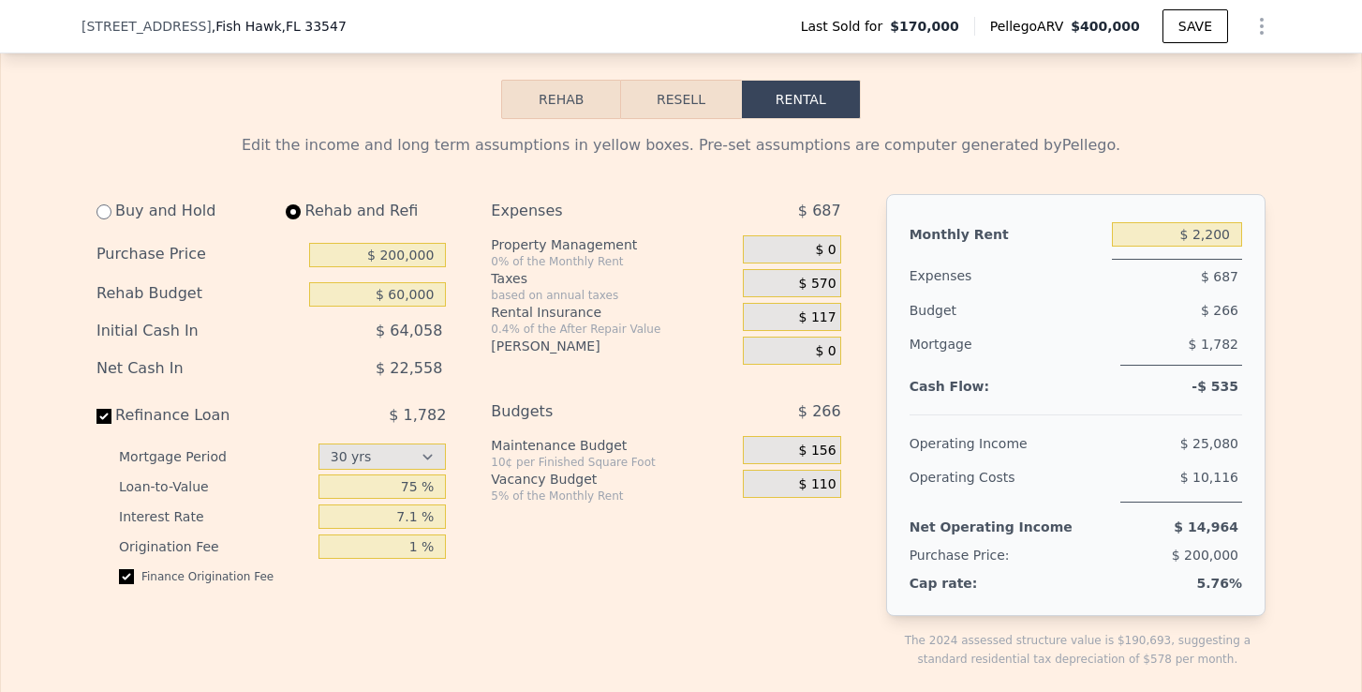
click at [821, 292] on span "$ 570" at bounding box center [817, 283] width 37 height 17
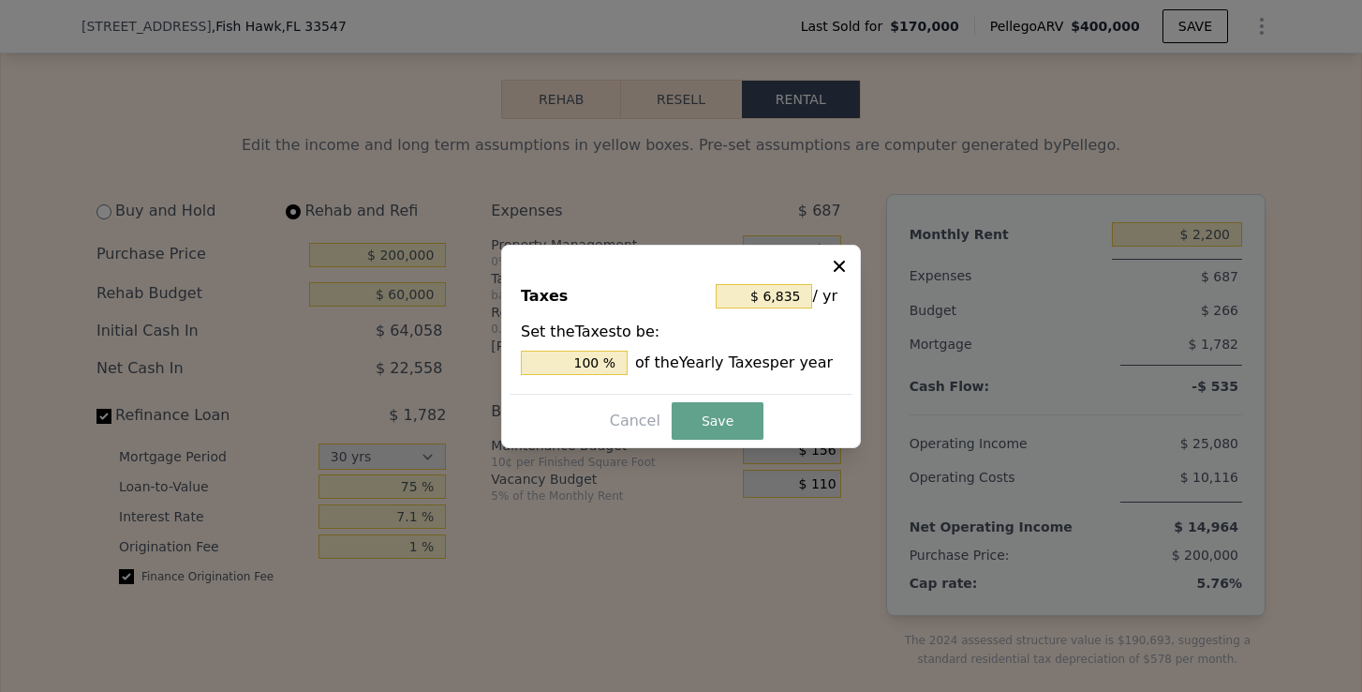
click at [840, 272] on icon at bounding box center [839, 266] width 19 height 19
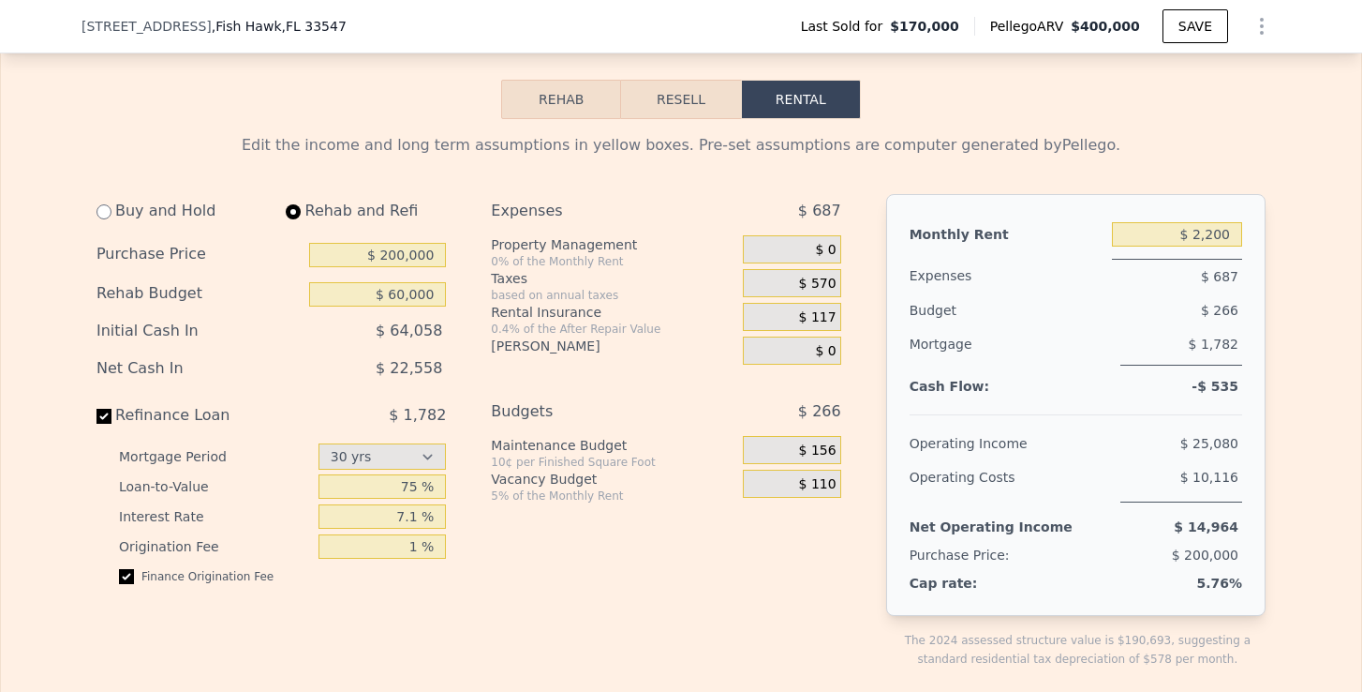
click at [809, 326] on span "$ 117" at bounding box center [817, 317] width 37 height 17
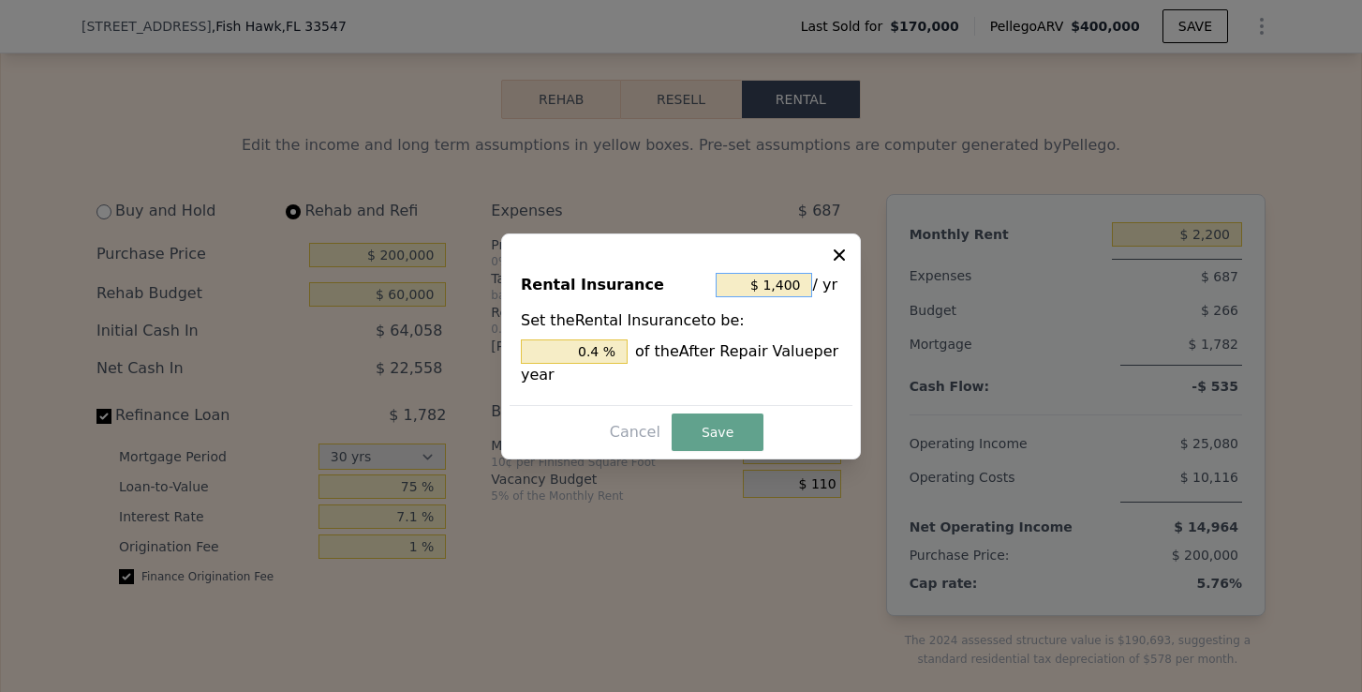
drag, startPoint x: 798, startPoint y: 286, endPoint x: 767, endPoint y: 287, distance: 30.9
click at [767, 287] on input "$ 1,400" at bounding box center [764, 285] width 97 height 24
type input "$ 2"
type input "0.001 %"
type input "$ 24"
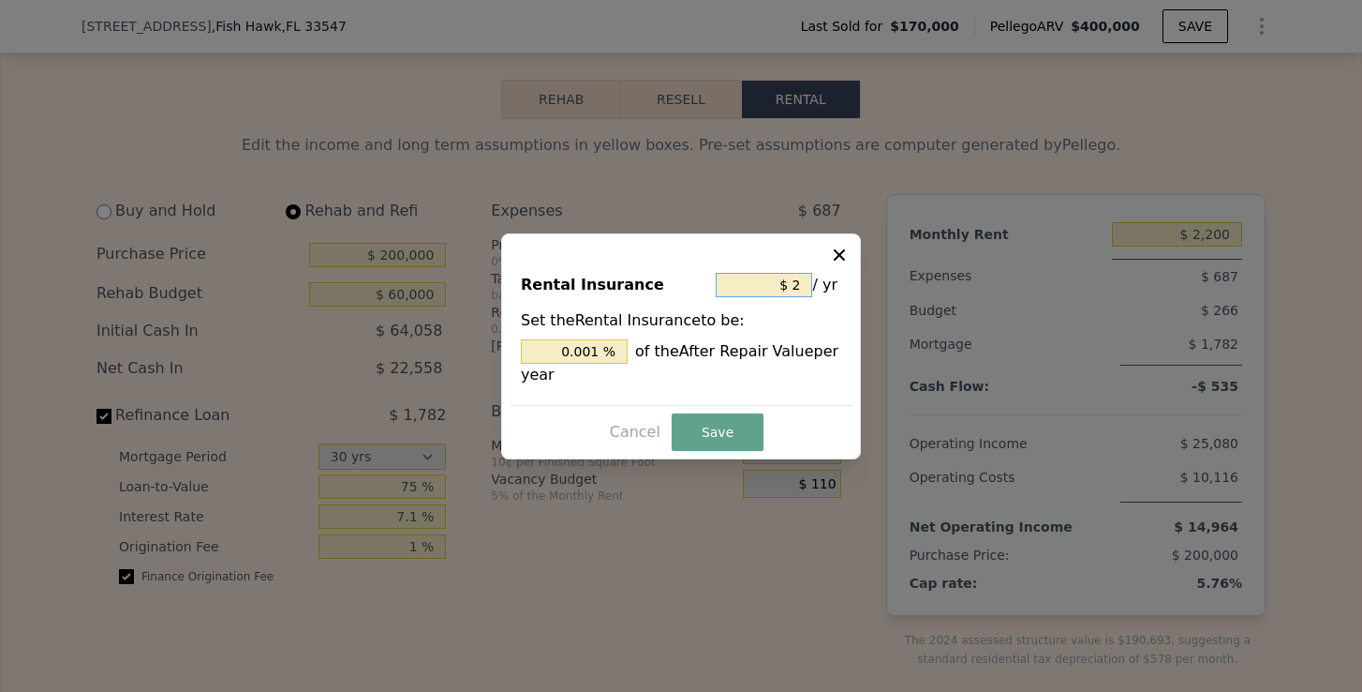
type input "0.007 %"
type input "$ 240"
type input "0.069 %"
type input "$ 2,400"
type input "0.686 %"
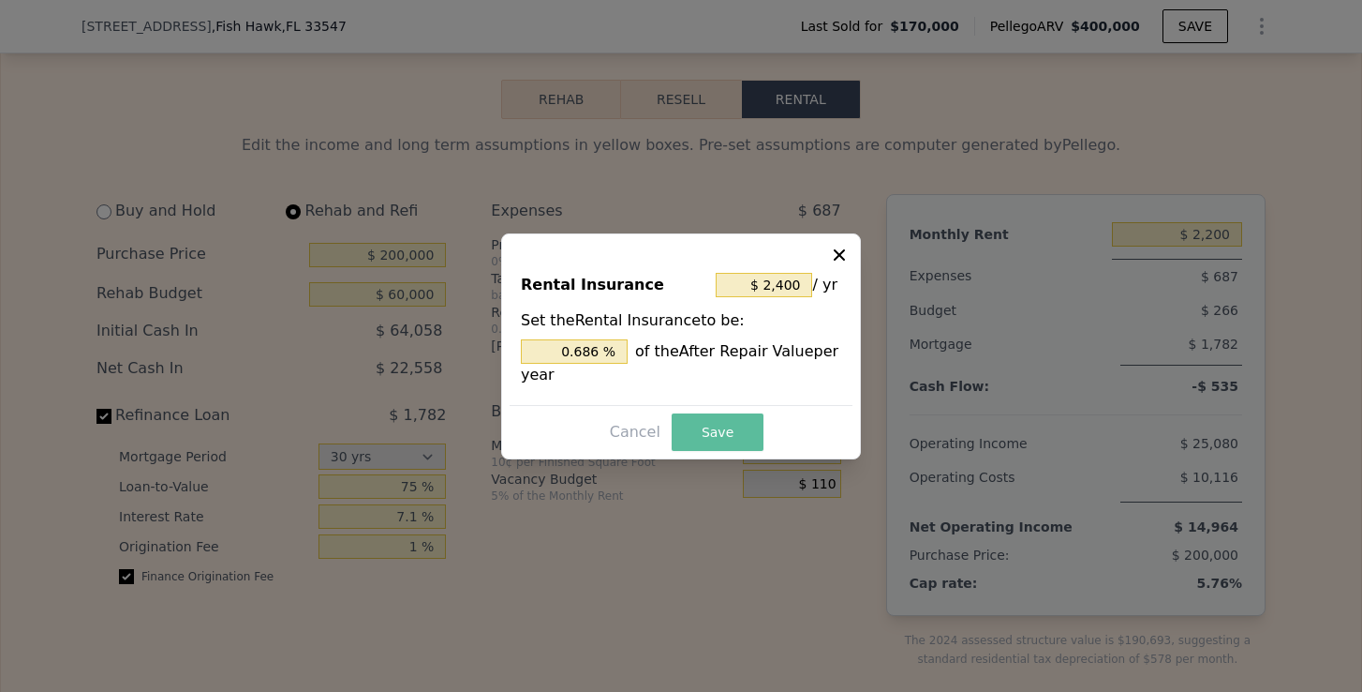
click at [726, 442] on button "Save" at bounding box center [718, 431] width 92 height 37
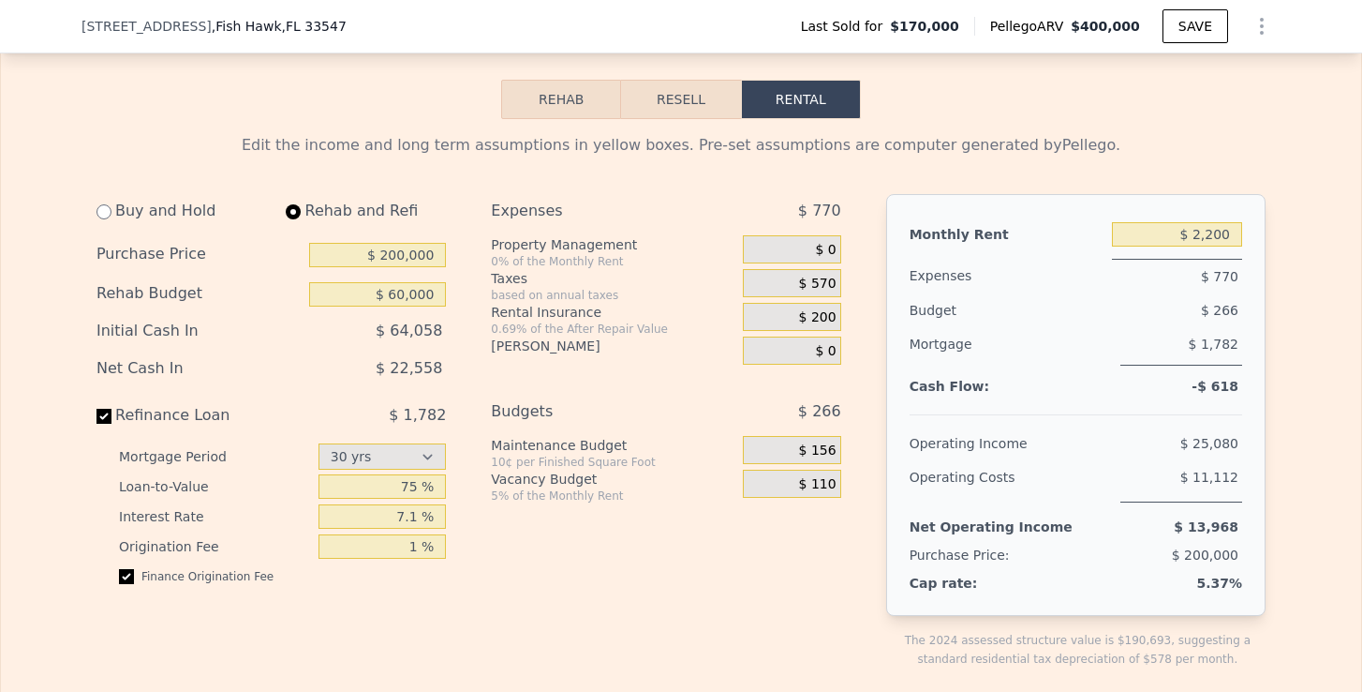
click at [683, 119] on button "Resell" at bounding box center [680, 99] width 119 height 39
